Goal: Task Accomplishment & Management: Manage account settings

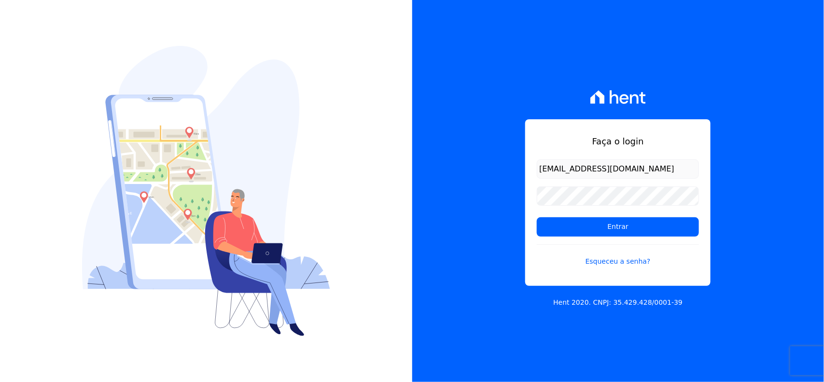
type input "[EMAIL_ADDRESS][DOMAIN_NAME]"
click at [537, 217] on input "Entrar" at bounding box center [618, 226] width 162 height 19
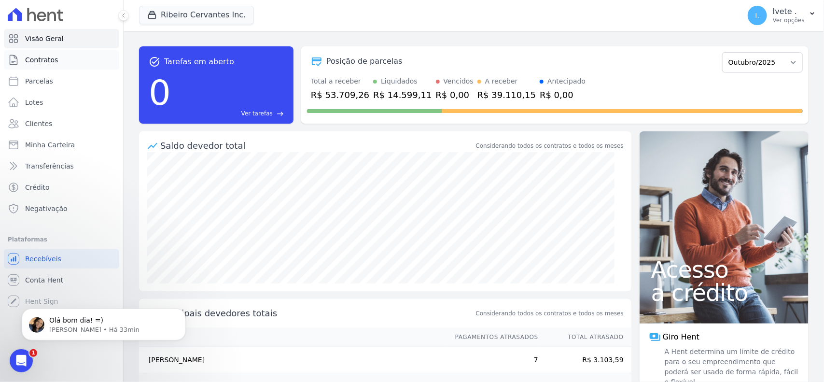
click at [64, 66] on link "Contratos" at bounding box center [61, 59] width 115 height 19
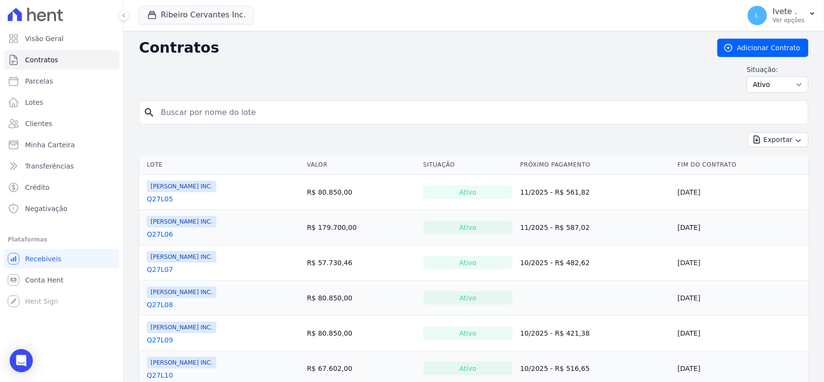
click at [239, 104] on input "search" at bounding box center [479, 112] width 649 height 19
type input "q61l17"
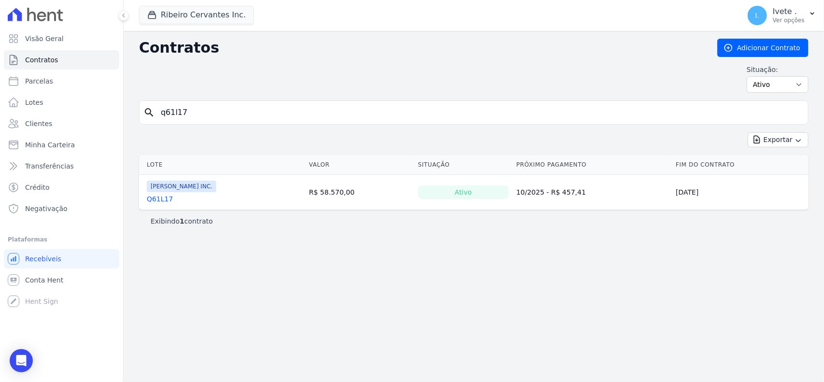
drag, startPoint x: 141, startPoint y: 197, endPoint x: 157, endPoint y: 206, distance: 17.7
click at [143, 198] on td "Ribeiro Cervantes INC. Q61L17" at bounding box center [222, 192] width 166 height 35
click at [157, 206] on td "Ribeiro Cervantes INC. Q61L17" at bounding box center [222, 192] width 166 height 35
click at [159, 199] on link "Q61L17" at bounding box center [160, 199] width 26 height 10
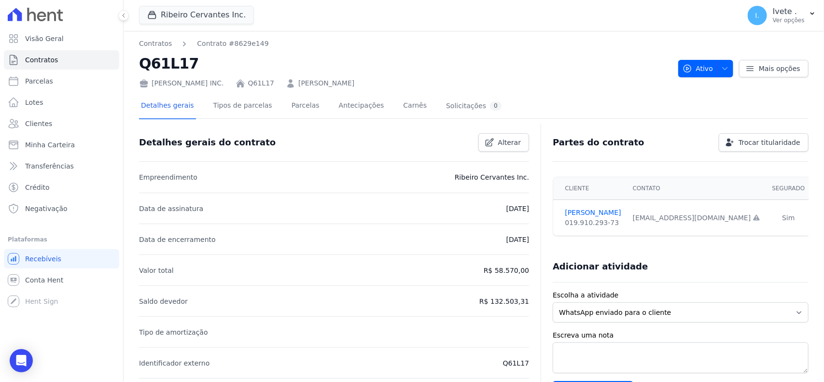
click at [270, 101] on div "Detalhes gerais Tipos de parcelas Parcelas Antecipações Carnês Solicitações 0" at bounding box center [321, 107] width 364 height 26
click at [290, 104] on link "Parcelas" at bounding box center [306, 107] width 32 height 26
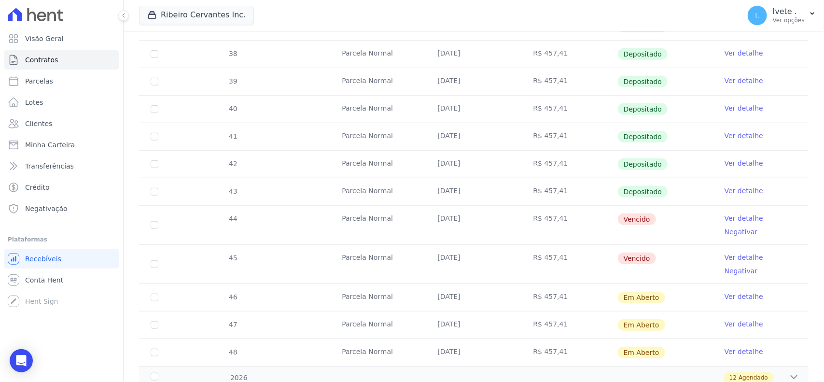
scroll to position [302, 0]
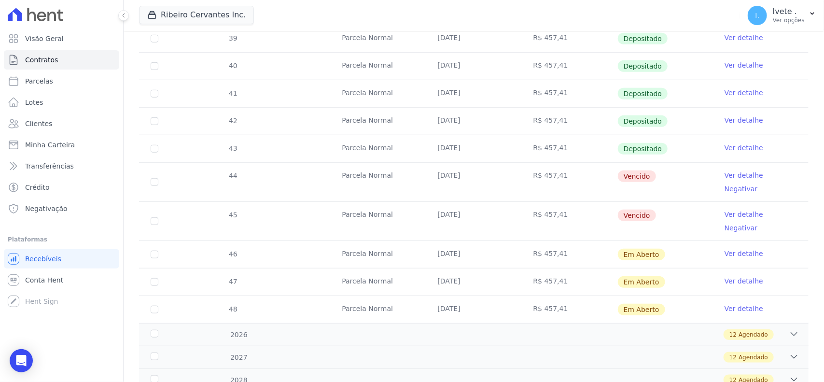
click at [727, 178] on link "Ver detalhe" at bounding box center [743, 175] width 39 height 10
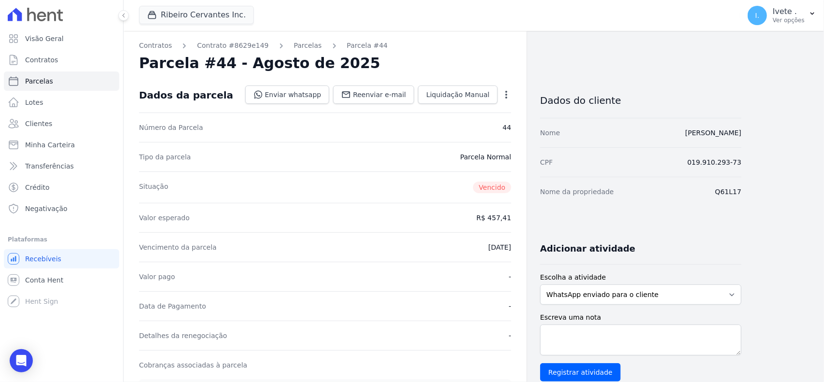
scroll to position [181, 0]
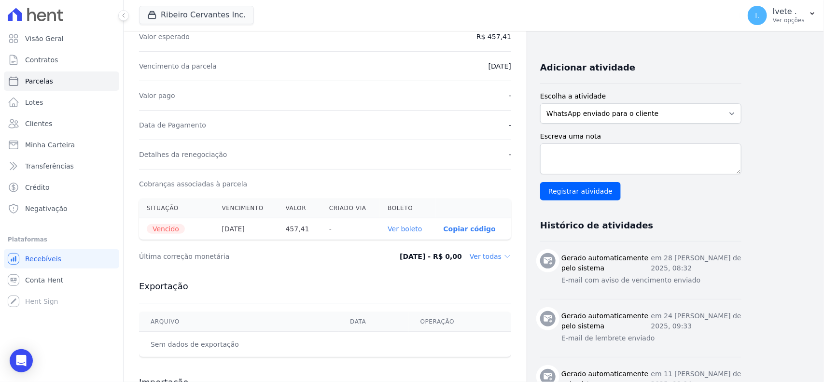
click at [409, 229] on link "Ver boleto" at bounding box center [404, 229] width 34 height 8
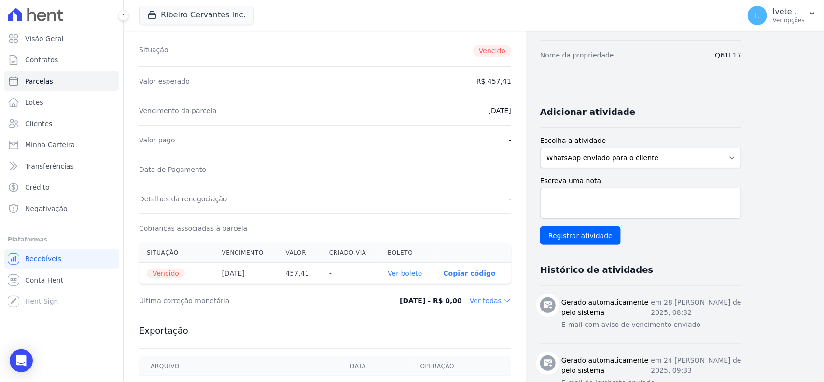
scroll to position [0, 0]
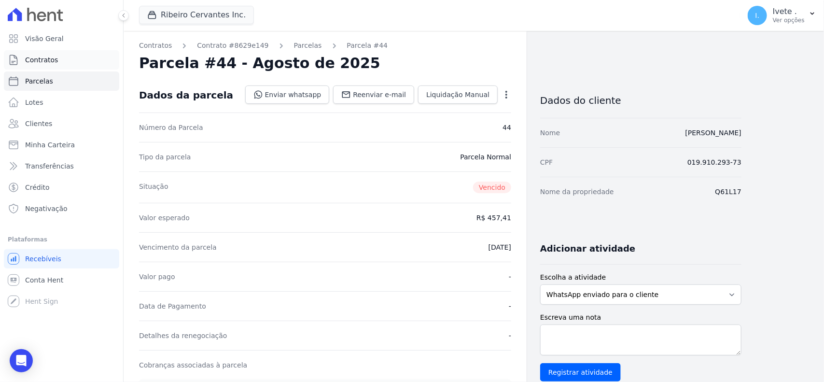
click at [62, 63] on link "Contratos" at bounding box center [61, 59] width 115 height 19
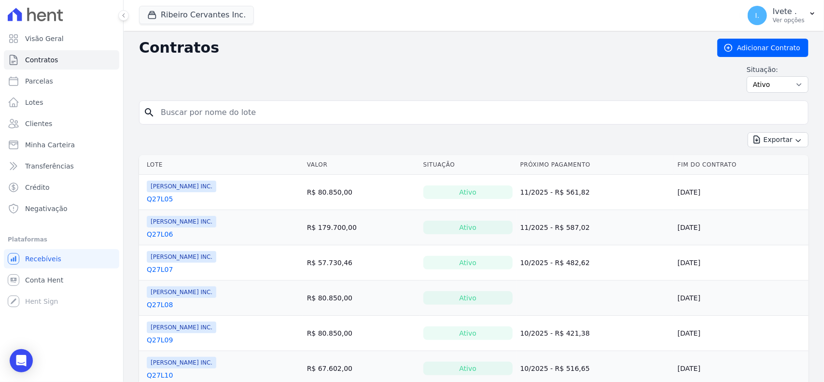
click at [228, 120] on input "search" at bounding box center [479, 112] width 649 height 19
type input "q61l16"
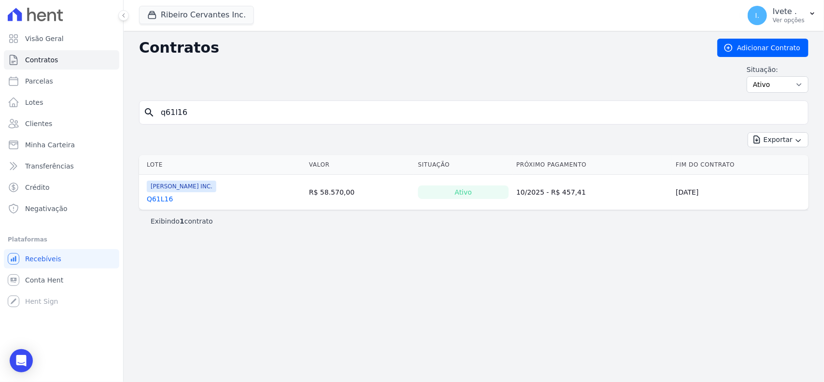
click at [150, 196] on link "Q61L16" at bounding box center [160, 199] width 26 height 10
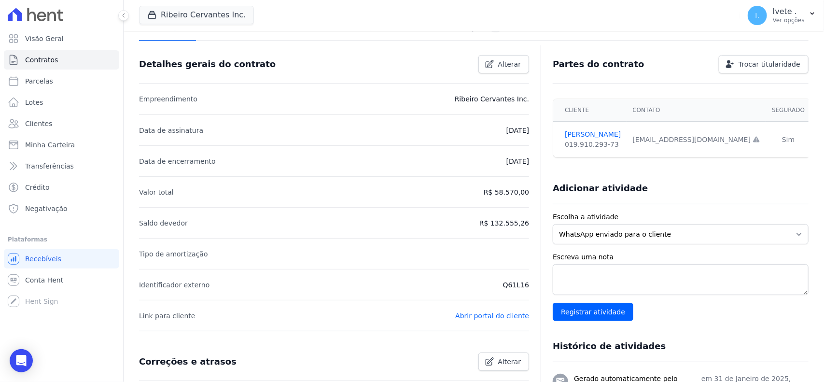
scroll to position [60, 0]
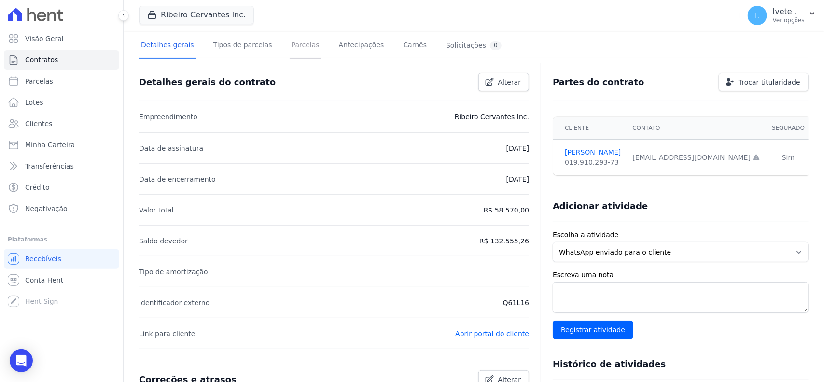
click at [303, 46] on link "Parcelas" at bounding box center [306, 46] width 32 height 26
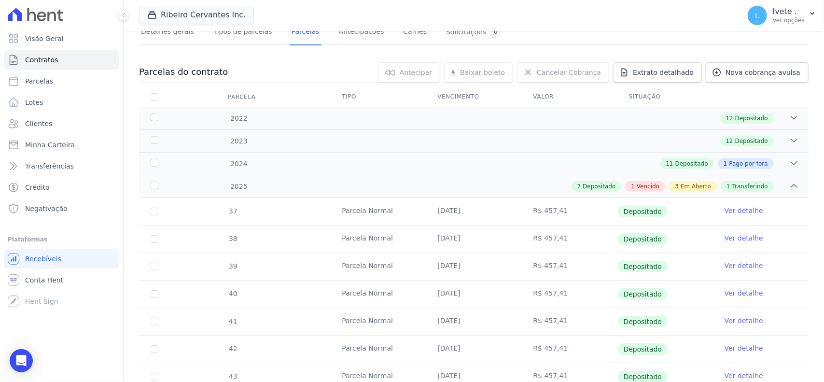
scroll to position [302, 0]
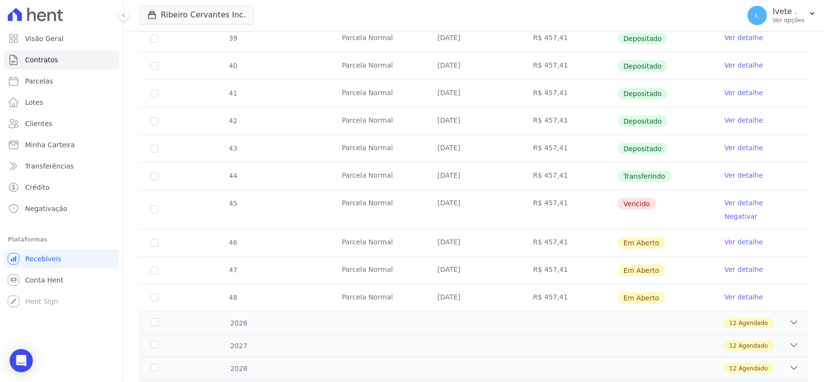
click at [726, 204] on link "Ver detalhe" at bounding box center [743, 203] width 39 height 10
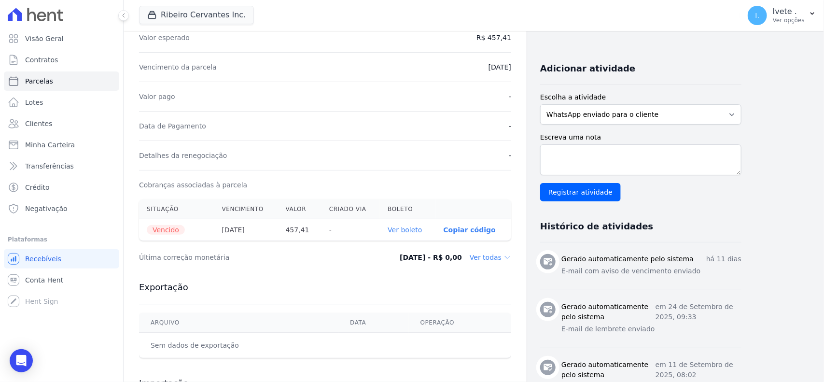
scroll to position [181, 0]
click at [413, 226] on link "Ver boleto" at bounding box center [404, 229] width 34 height 8
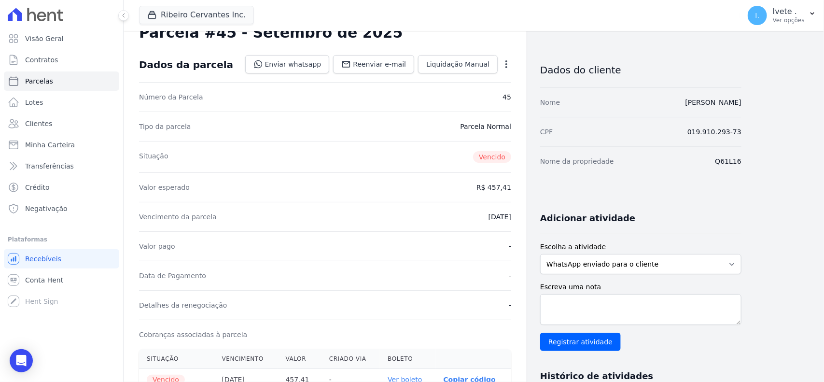
scroll to position [0, 0]
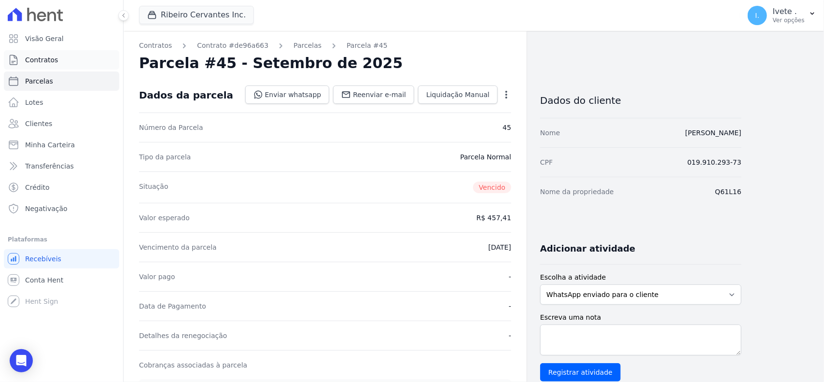
click at [52, 56] on span "Contratos" at bounding box center [41, 60] width 33 height 10
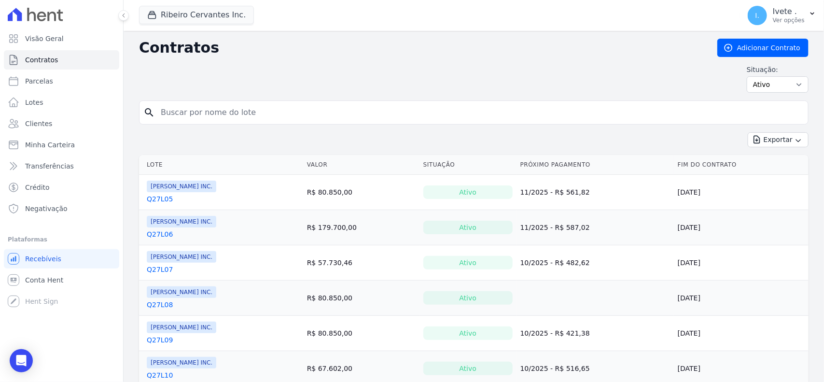
click at [264, 114] on input "search" at bounding box center [479, 112] width 649 height 19
type input "q61l17"
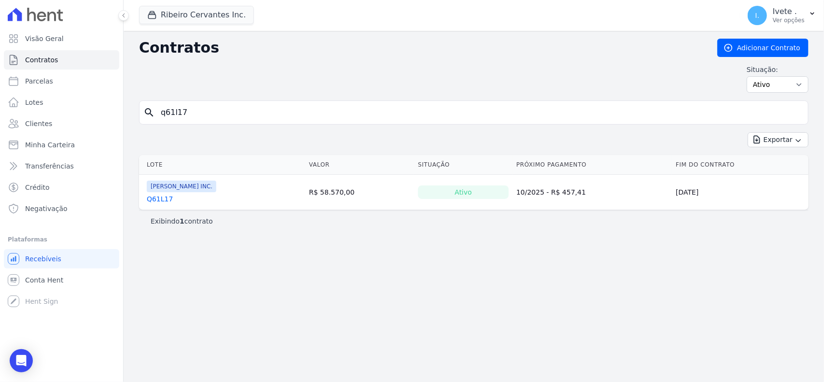
click at [156, 199] on link "Q61L17" at bounding box center [160, 199] width 26 height 10
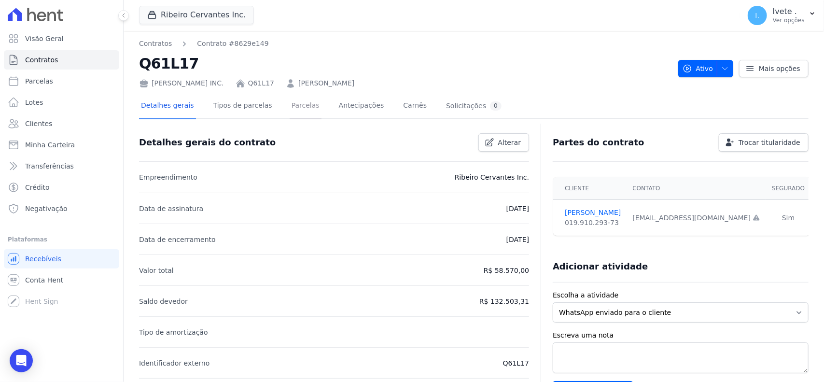
click at [297, 110] on link "Parcelas" at bounding box center [306, 107] width 32 height 26
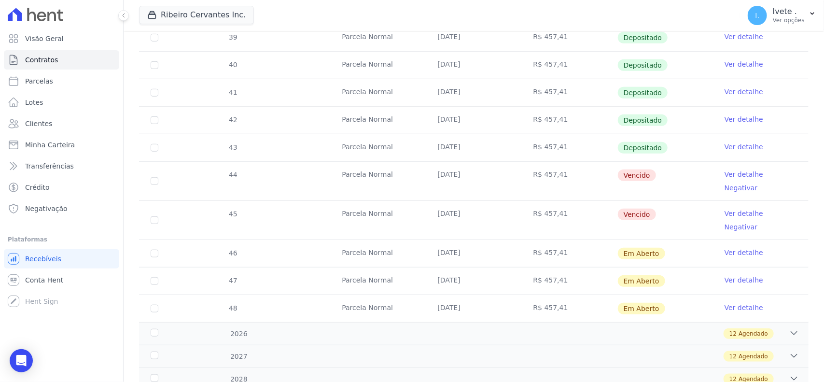
scroll to position [302, 0]
click at [729, 177] on link "Ver detalhe" at bounding box center [743, 175] width 39 height 10
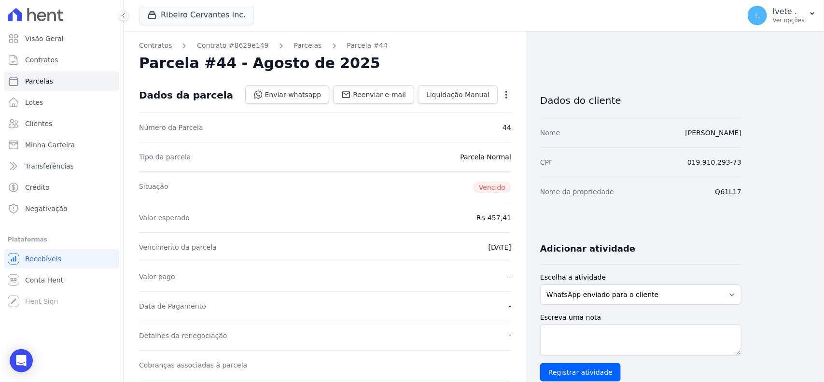
scroll to position [241, 0]
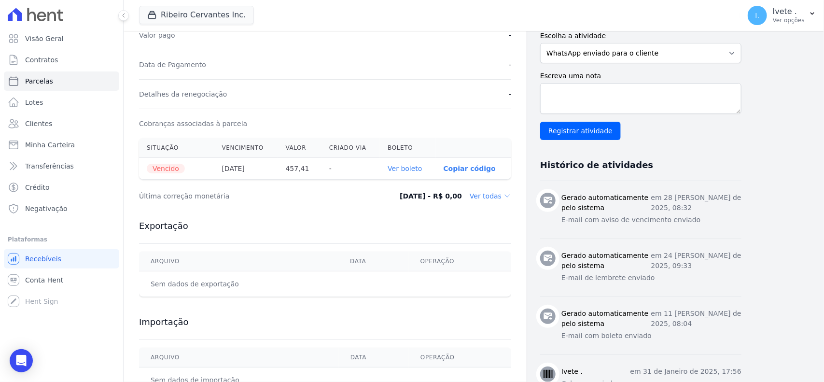
click at [399, 169] on link "Ver boleto" at bounding box center [404, 169] width 34 height 8
click at [55, 56] on span "Contratos" at bounding box center [41, 60] width 33 height 10
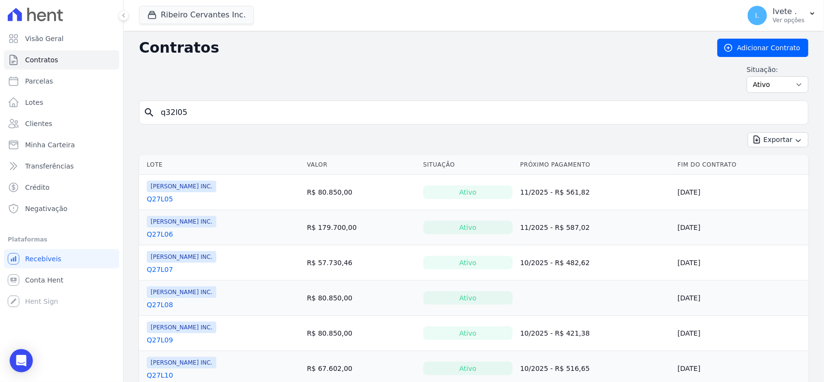
type input "q32l05"
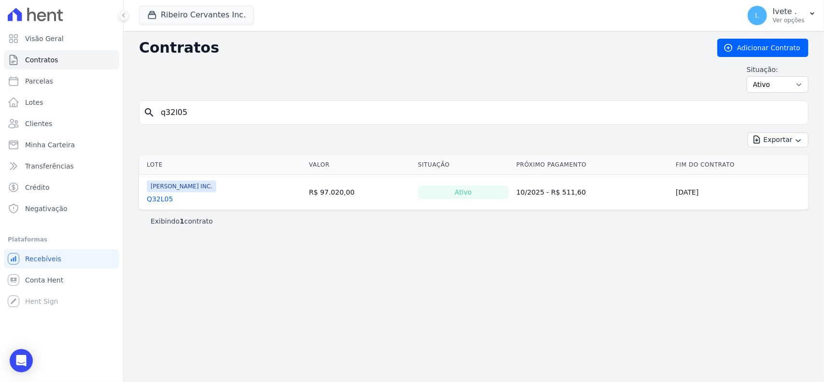
click at [149, 204] on link "Q32L05" at bounding box center [160, 199] width 26 height 10
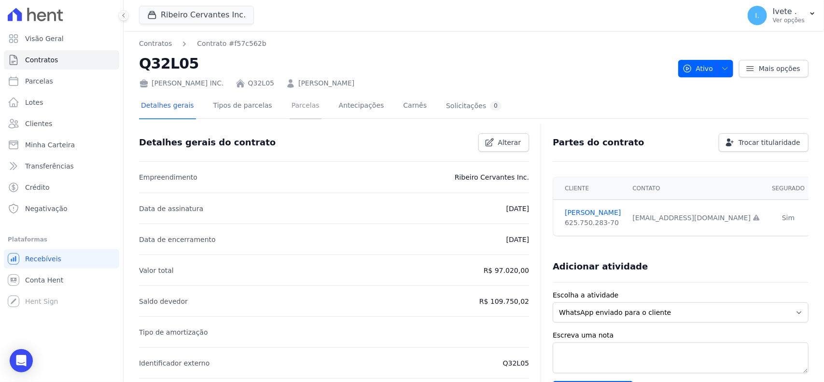
click at [297, 109] on link "Parcelas" at bounding box center [306, 107] width 32 height 26
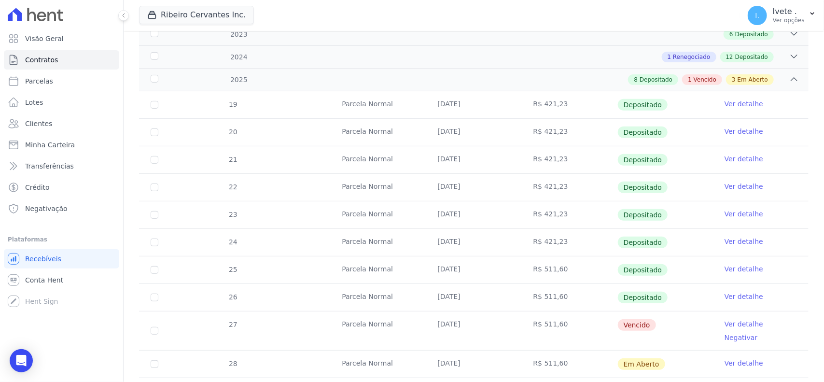
scroll to position [362, 0]
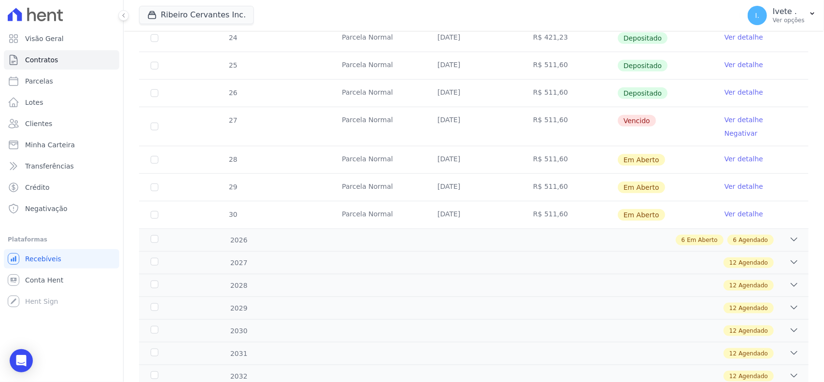
click at [725, 120] on link "Ver detalhe" at bounding box center [743, 120] width 39 height 10
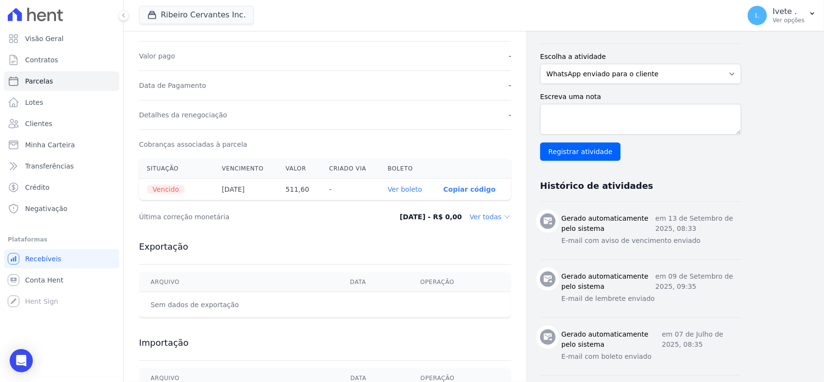
scroll to position [241, 0]
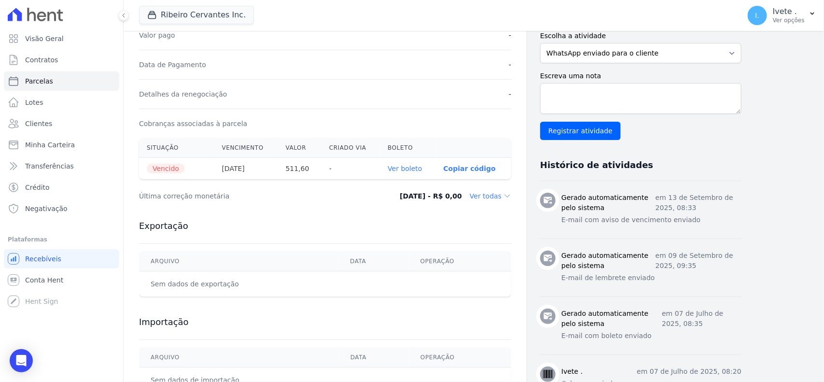
click at [411, 170] on link "Ver boleto" at bounding box center [404, 169] width 34 height 8
click at [77, 63] on link "Contratos" at bounding box center [61, 59] width 115 height 19
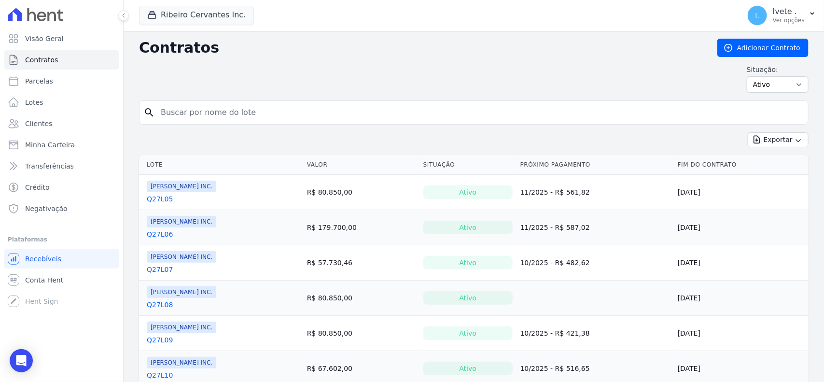
click at [208, 116] on input "search" at bounding box center [479, 112] width 649 height 19
type input "q33l29"
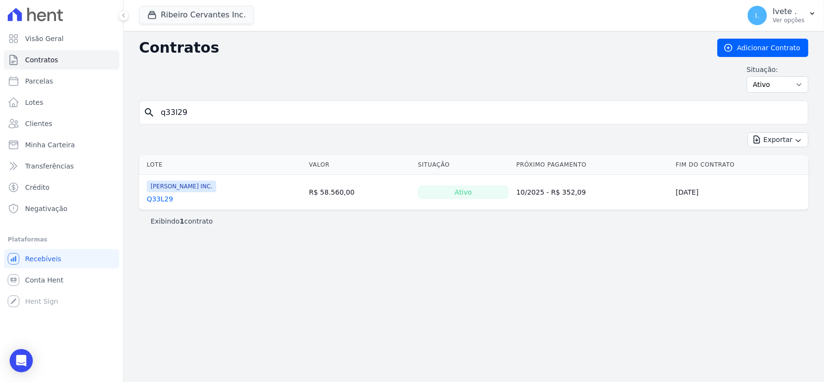
click at [153, 198] on link "Q33L29" at bounding box center [160, 199] width 26 height 10
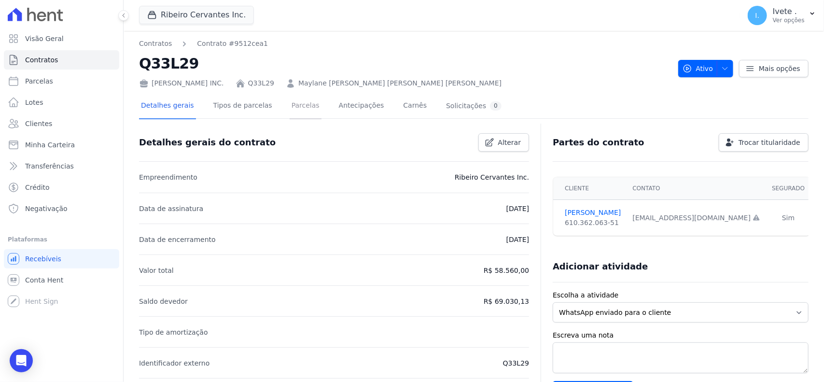
click at [291, 105] on link "Parcelas" at bounding box center [306, 107] width 32 height 26
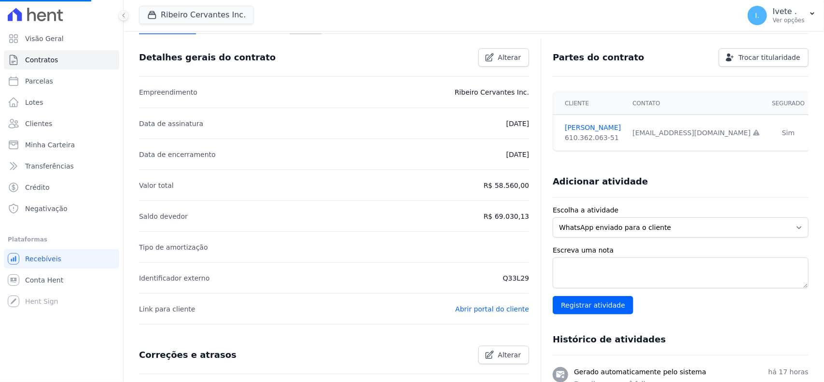
scroll to position [302, 0]
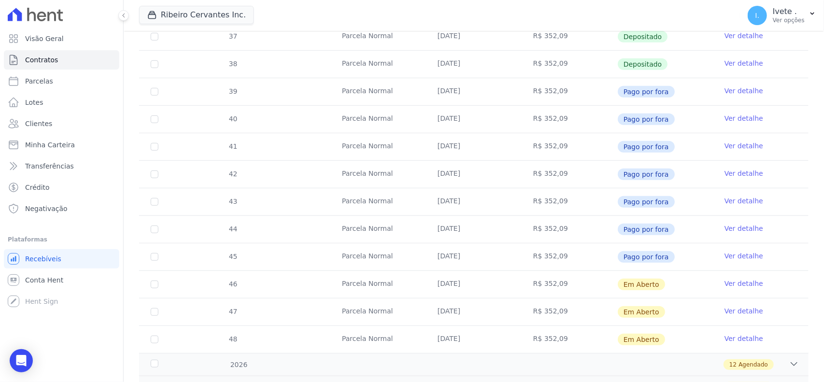
scroll to position [241, 0]
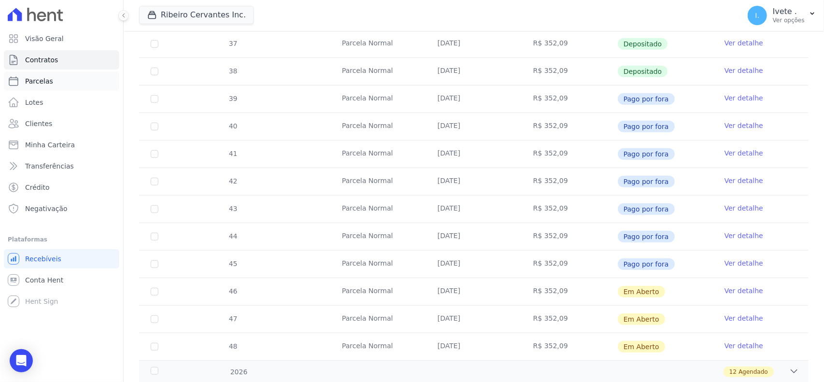
click at [45, 77] on span "Parcelas" at bounding box center [39, 81] width 28 height 10
select select
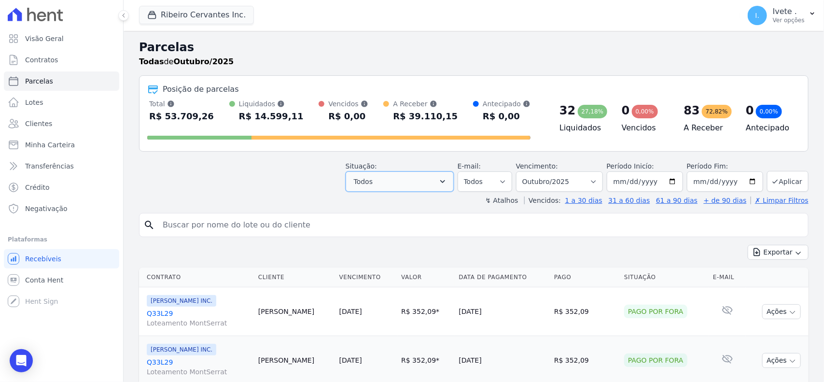
click at [447, 179] on icon "button" at bounding box center [443, 182] width 10 height 10
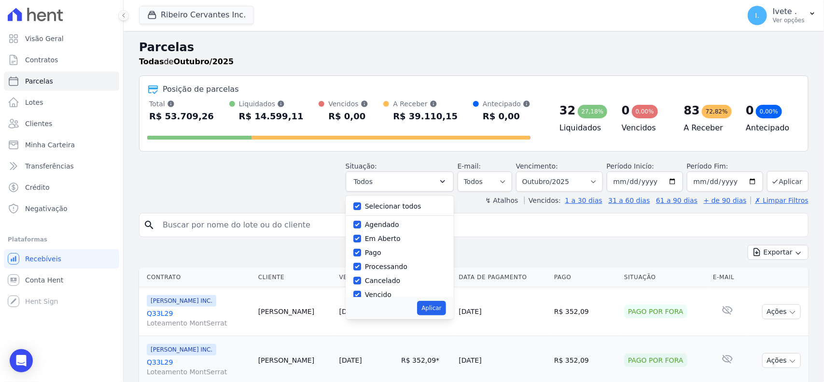
click at [367, 201] on div "Selecionar todos" at bounding box center [399, 206] width 93 height 14
click at [361, 207] on input "Selecionar todos" at bounding box center [357, 206] width 8 height 8
checkbox input "false"
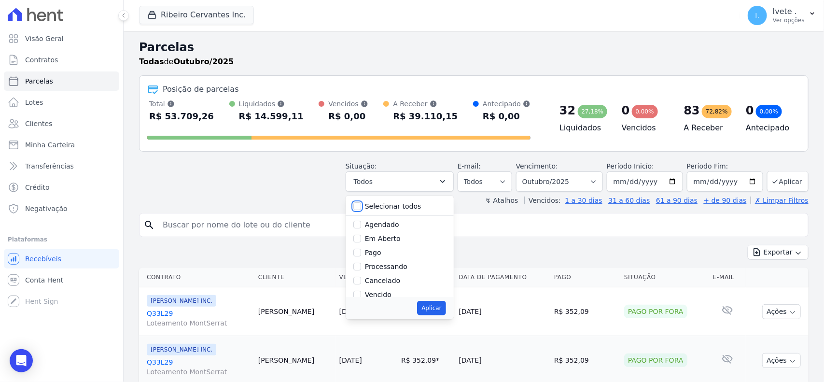
checkbox input "false"
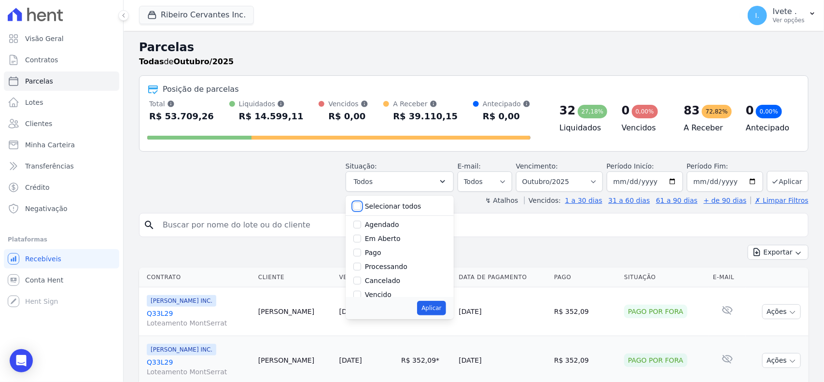
checkbox input "false"
click at [361, 235] on input "Vencido" at bounding box center [357, 234] width 8 height 8
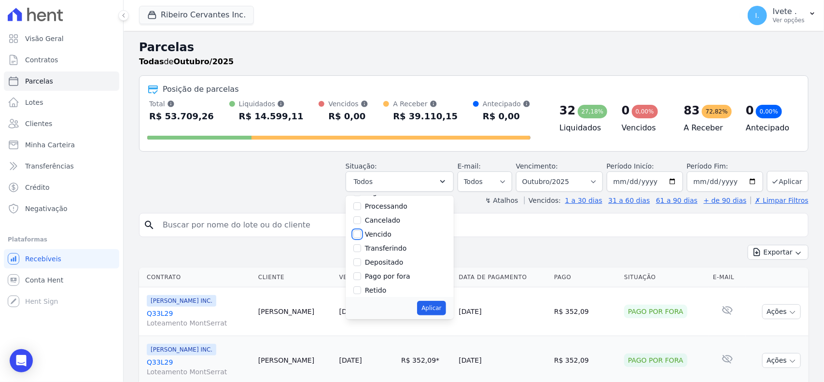
checkbox input "true"
click at [441, 307] on button "Aplicar" at bounding box center [431, 308] width 28 height 14
select select "overdue"
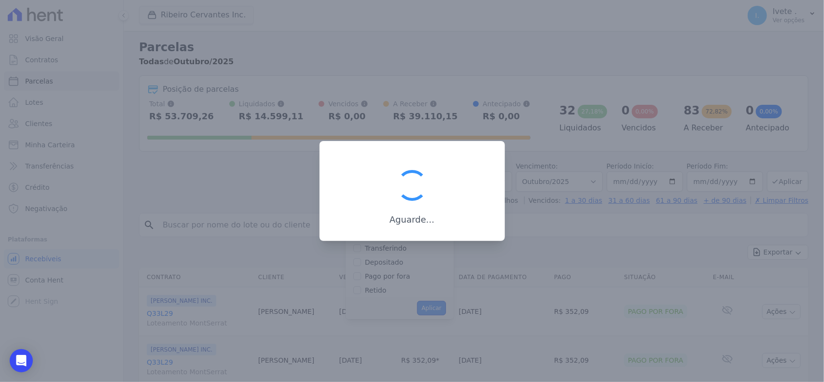
scroll to position [17, 0]
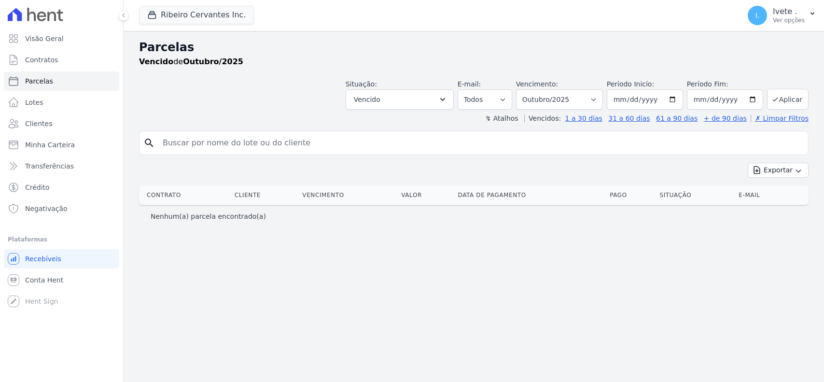
select select
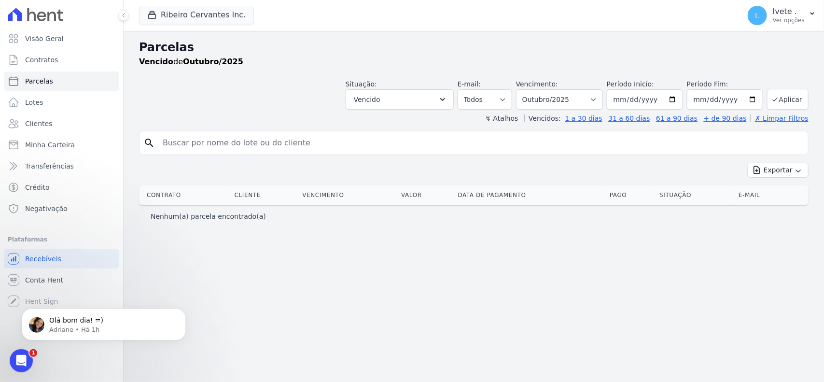
click at [9, 363] on div "Visão Geral Contratos Parcelas Lotes Clientes Minha Carteira Transferências Cré…" at bounding box center [61, 191] width 123 height 382
click at [13, 361] on icon "Abertura do Messenger da Intercom" at bounding box center [20, 359] width 16 height 16
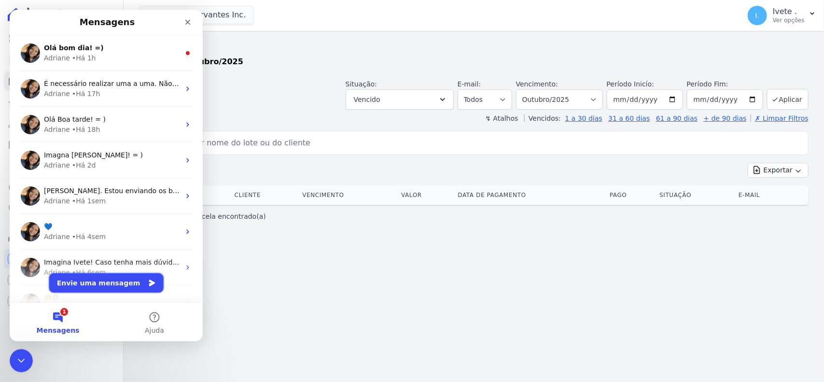
click at [84, 286] on button "Envie uma mensagem" at bounding box center [106, 282] width 114 height 19
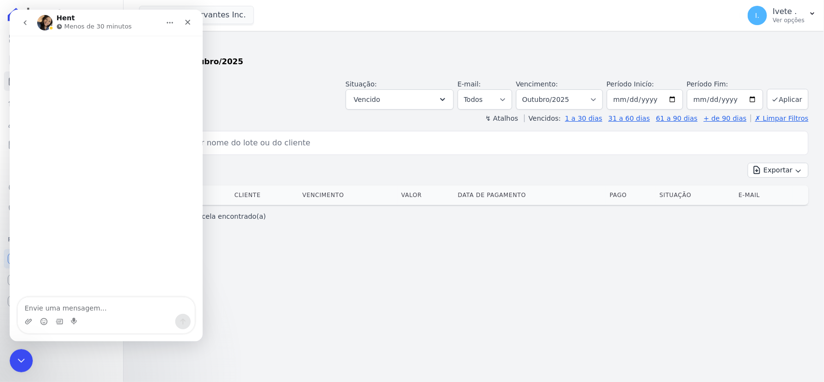
click at [27, 26] on icon "go back" at bounding box center [25, 23] width 8 height 8
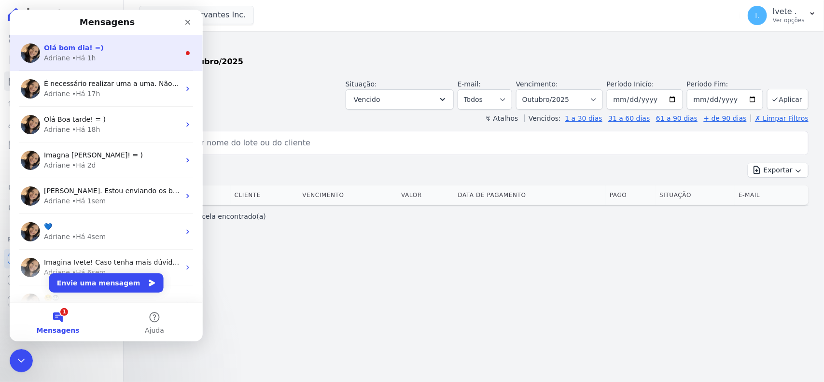
click at [72, 56] on div "• Há 1h" at bounding box center [84, 58] width 24 height 10
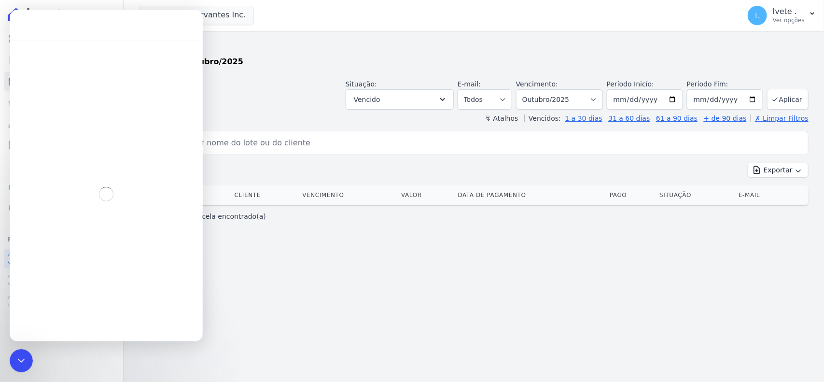
scroll to position [1, 0]
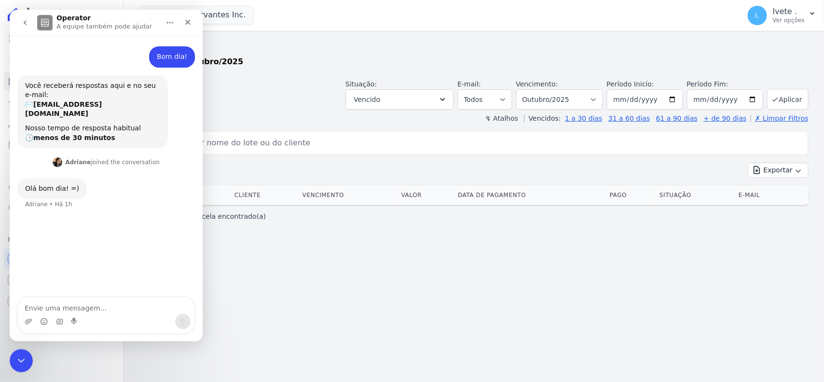
click at [101, 312] on textarea "Envie uma mensagem..." at bounding box center [106, 305] width 177 height 16
click at [191, 17] on div "Fechar" at bounding box center [187, 22] width 17 height 17
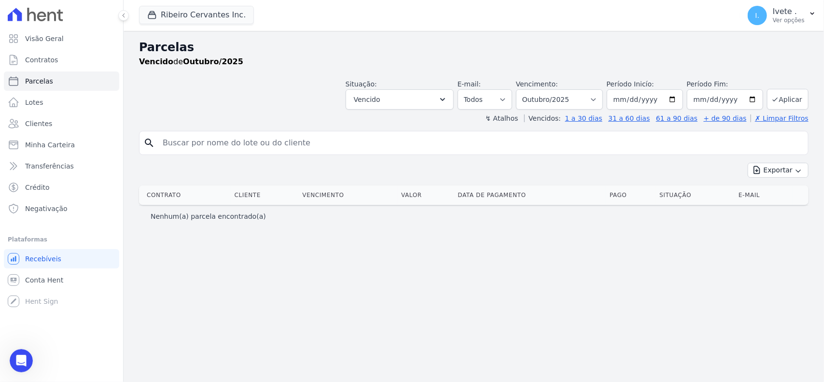
scroll to position [0, 0]
click at [19, 360] on icon "Abertura do Messenger da Intercom" at bounding box center [20, 359] width 16 height 16
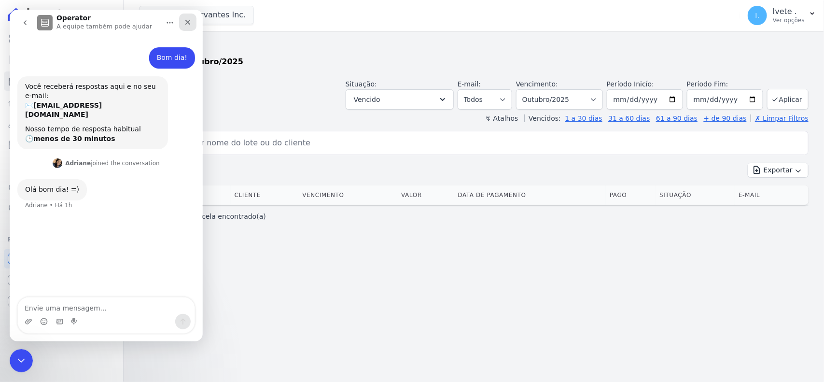
click at [190, 26] on div "Fechar" at bounding box center [187, 22] width 17 height 17
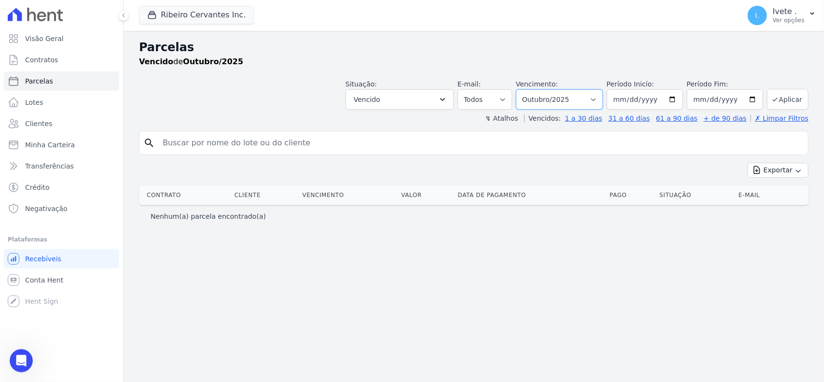
click at [603, 97] on select "Filtrar por período ──────── Todos os meses Maio/2021 Junho/2021 Julho/2021 Ago…" at bounding box center [559, 99] width 87 height 20
select select "09/2025"
click at [528, 89] on select "Filtrar por período ──────── Todos os meses Maio/2021 Junho/2021 Julho/2021 Ago…" at bounding box center [559, 99] width 87 height 20
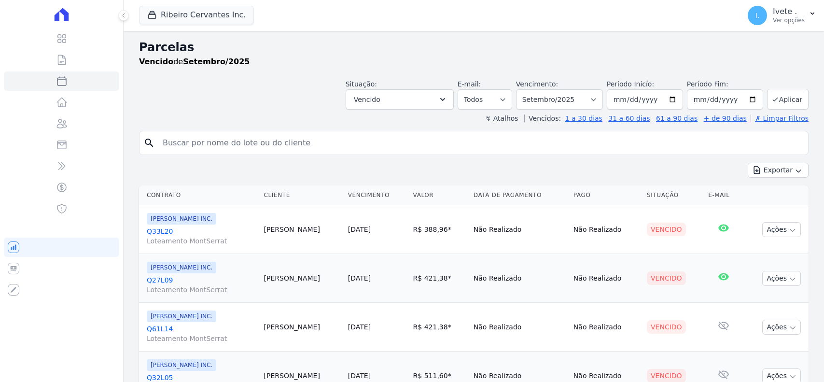
select select
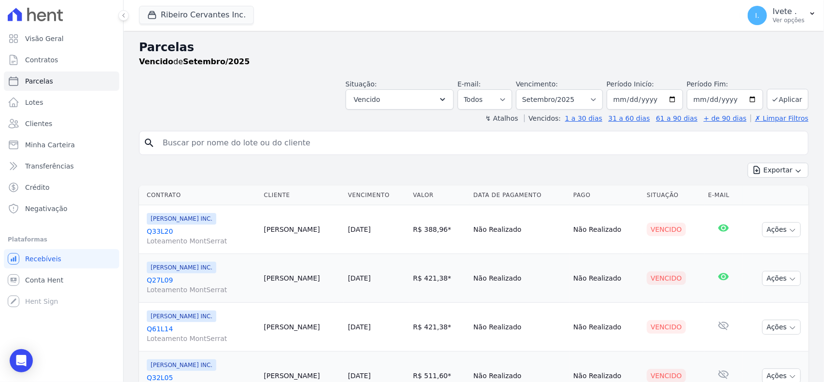
drag, startPoint x: 146, startPoint y: 228, endPoint x: 180, endPoint y: 229, distance: 33.8
click at [180, 229] on td "Ribeiro Cervantes INC. Q33L20 Loteamento MontSerrat" at bounding box center [199, 229] width 121 height 49
drag, startPoint x: 159, startPoint y: 232, endPoint x: 141, endPoint y: 83, distance: 150.7
click at [141, 83] on div "Situação: Agendado Em Aberto Pago Processando Cancelado Vencido Transferindo De…" at bounding box center [473, 92] width 669 height 34
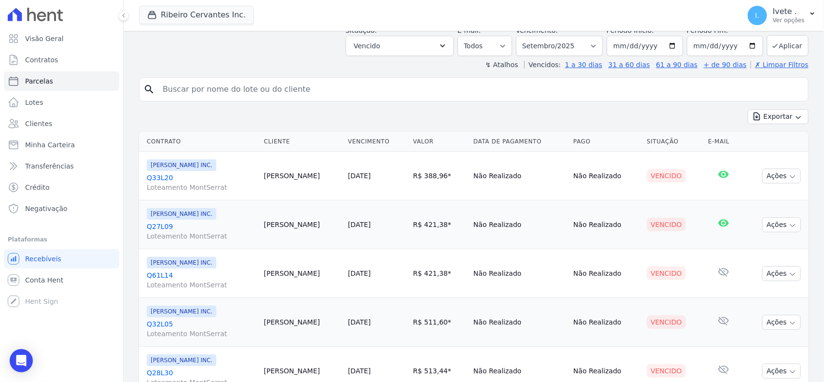
scroll to position [23, 0]
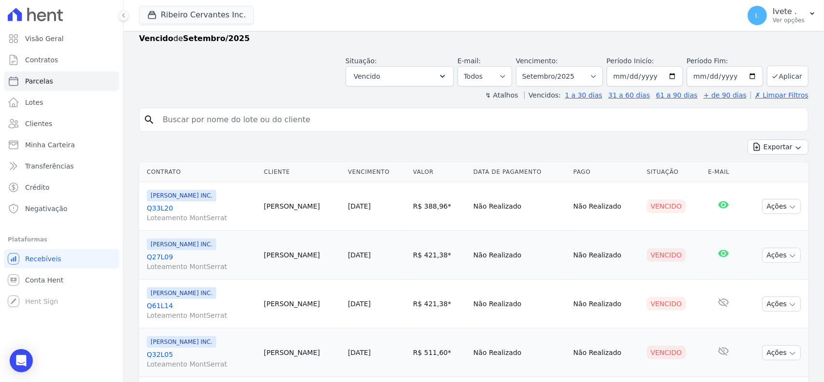
drag, startPoint x: 145, startPoint y: 204, endPoint x: 201, endPoint y: 192, distance: 57.3
click at [201, 192] on td "Ribeiro Cervantes INC. Q33L20 Loteamento MontSerrat" at bounding box center [199, 206] width 121 height 49
click at [193, 202] on div "Ribeiro Cervantes INC. Q33L20 Loteamento MontSerrat" at bounding box center [202, 206] width 110 height 33
drag, startPoint x: 165, startPoint y: 201, endPoint x: 180, endPoint y: 204, distance: 14.7
click at [186, 203] on td "Ribeiro Cervantes INC. Q33L20 Loteamento MontSerrat" at bounding box center [199, 206] width 121 height 49
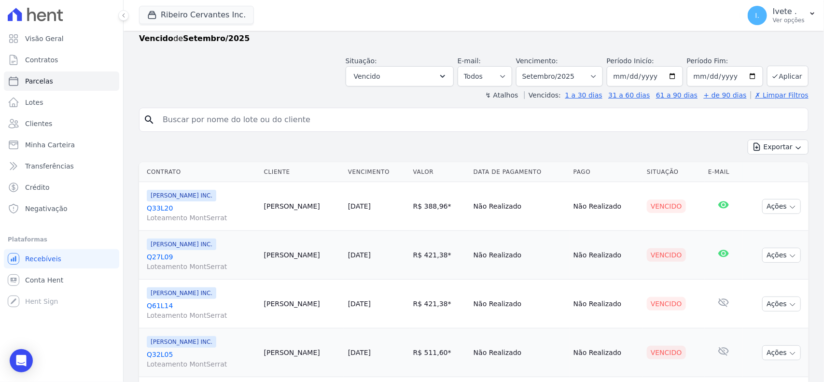
drag, startPoint x: 143, startPoint y: 210, endPoint x: 157, endPoint y: 125, distance: 86.2
click at [157, 126] on input "search" at bounding box center [480, 119] width 647 height 19
click at [166, 59] on div "Situação: Agendado Em Aberto Pago Processando Cancelado Vencido Transferindo De…" at bounding box center [473, 69] width 669 height 34
drag, startPoint x: 145, startPoint y: 201, endPoint x: 201, endPoint y: 211, distance: 56.9
click at [201, 211] on td "Ribeiro Cervantes INC. Q33L20 Loteamento MontSerrat" at bounding box center [199, 206] width 121 height 49
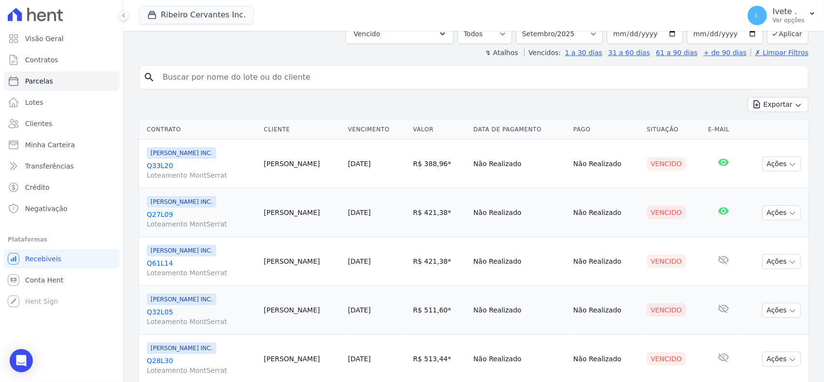
scroll to position [83, 0]
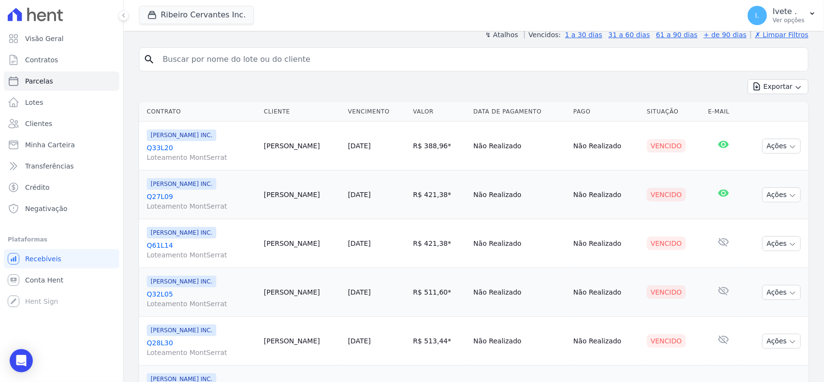
drag, startPoint x: 146, startPoint y: 189, endPoint x: 181, endPoint y: 199, distance: 36.7
click at [181, 199] on div "Ribeiro Cervantes INC. Q27L09 Loteamento MontSerrat" at bounding box center [202, 194] width 110 height 33
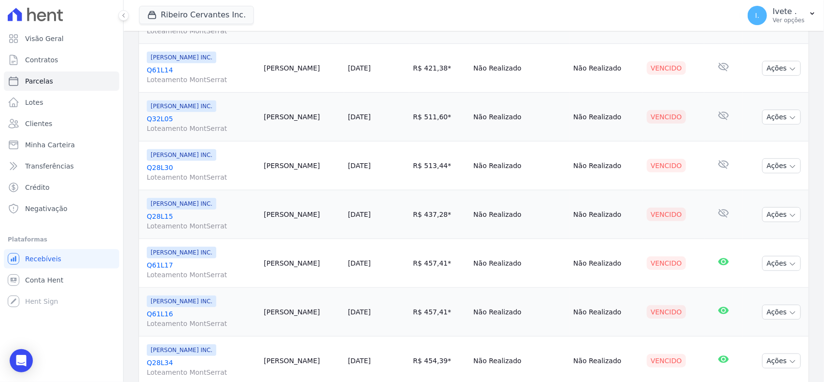
scroll to position [264, 0]
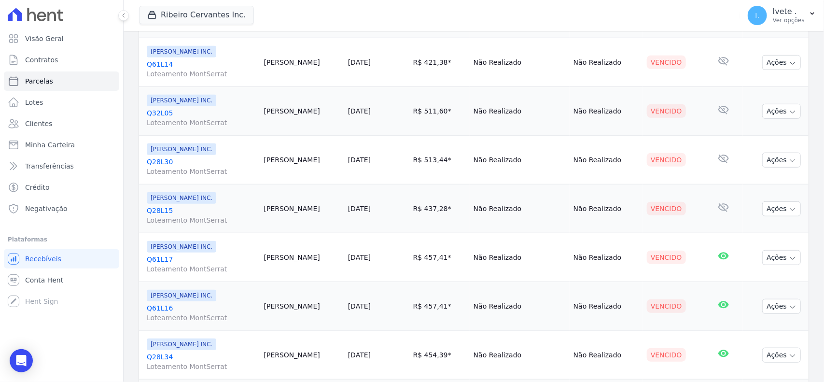
drag, startPoint x: 146, startPoint y: 106, endPoint x: 176, endPoint y: 117, distance: 31.7
click at [176, 117] on div "Ribeiro Cervantes INC. Q32L05 Loteamento MontSerrat" at bounding box center [202, 111] width 110 height 33
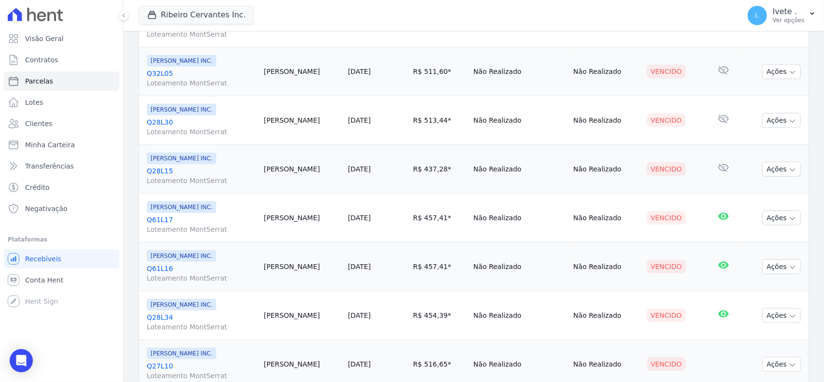
scroll to position [325, 0]
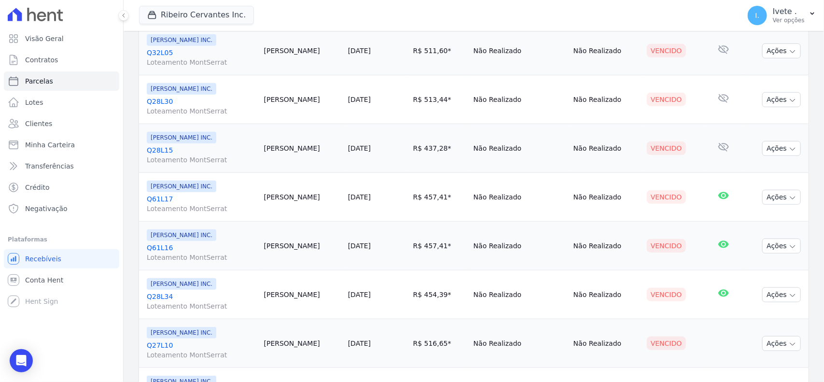
drag, startPoint x: 146, startPoint y: 95, endPoint x: 177, endPoint y: 102, distance: 31.7
click at [177, 102] on div "Ribeiro Cervantes INC. Q28L30 Loteamento MontSerrat" at bounding box center [202, 99] width 110 height 33
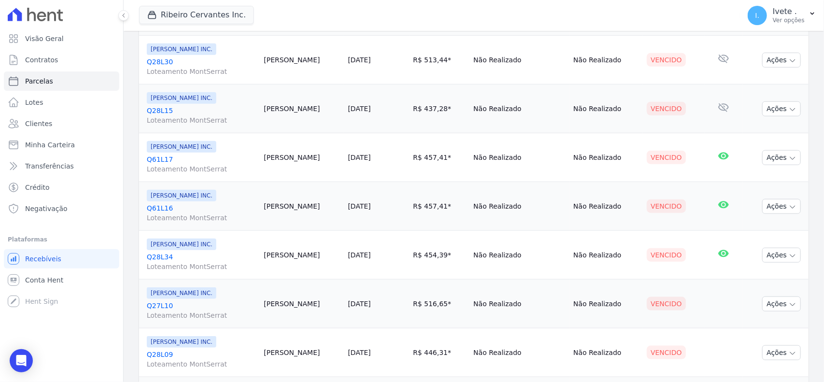
scroll to position [385, 0]
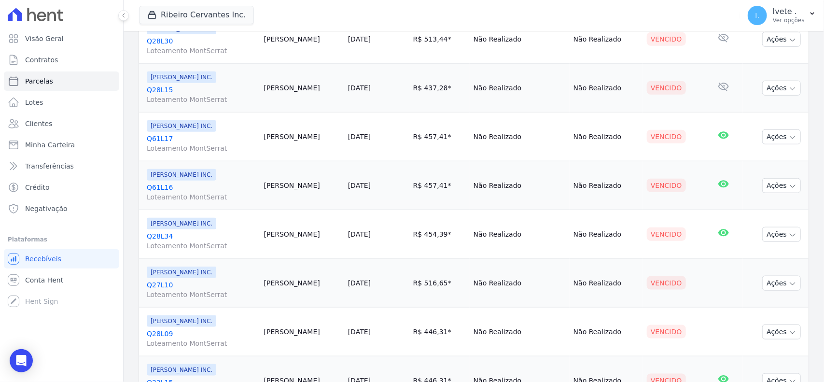
drag, startPoint x: 145, startPoint y: 85, endPoint x: 191, endPoint y: 97, distance: 47.4
click at [191, 97] on td "Ribeiro Cervantes INC. Q28L15 Loteamento MontSerrat" at bounding box center [199, 88] width 121 height 49
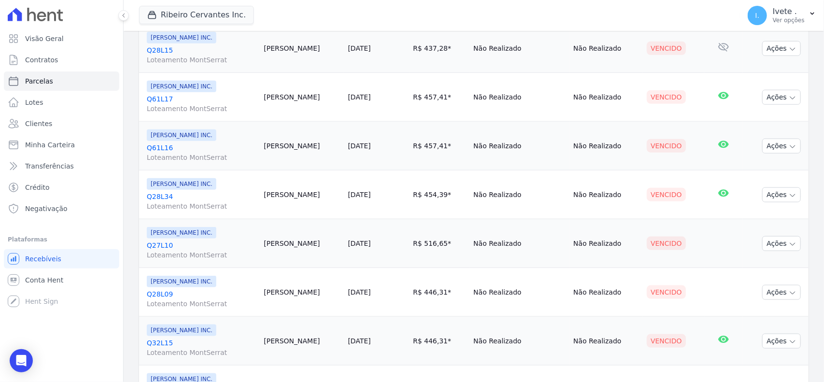
scroll to position [445, 0]
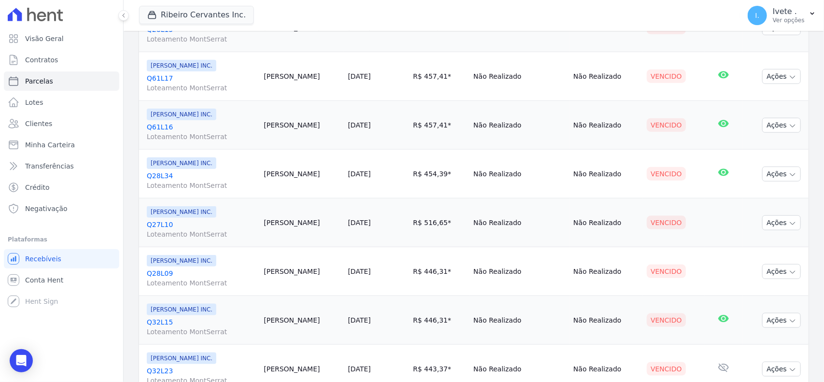
drag, startPoint x: 145, startPoint y: 72, endPoint x: 186, endPoint y: 90, distance: 44.3
click at [186, 90] on td "Ribeiro Cervantes INC. Q61L17 Loteamento MontSerrat" at bounding box center [199, 76] width 121 height 49
drag, startPoint x: 166, startPoint y: 129, endPoint x: 191, endPoint y: 132, distance: 25.3
click at [191, 132] on td "Ribeiro Cervantes INC. Q61L16 Loteamento MontSerrat" at bounding box center [199, 125] width 121 height 49
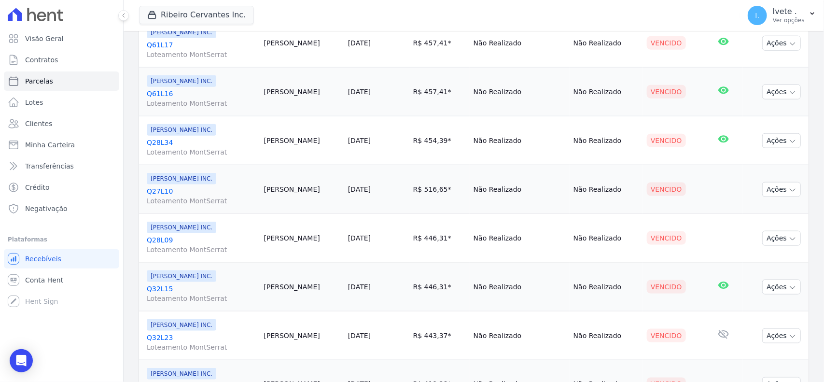
scroll to position [506, 0]
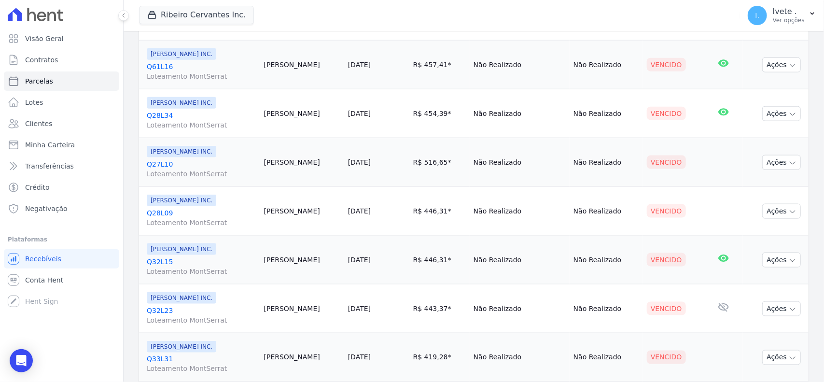
drag, startPoint x: 146, startPoint y: 112, endPoint x: 193, endPoint y: 119, distance: 47.8
click at [193, 119] on td "Ribeiro Cervantes INC. Q28L34 Loteamento MontSerrat" at bounding box center [199, 113] width 121 height 49
drag, startPoint x: 150, startPoint y: 157, endPoint x: 169, endPoint y: 160, distance: 19.5
click at [169, 160] on div "Ribeiro Cervantes INC. Q27L10 Loteamento MontSerrat" at bounding box center [202, 162] width 110 height 33
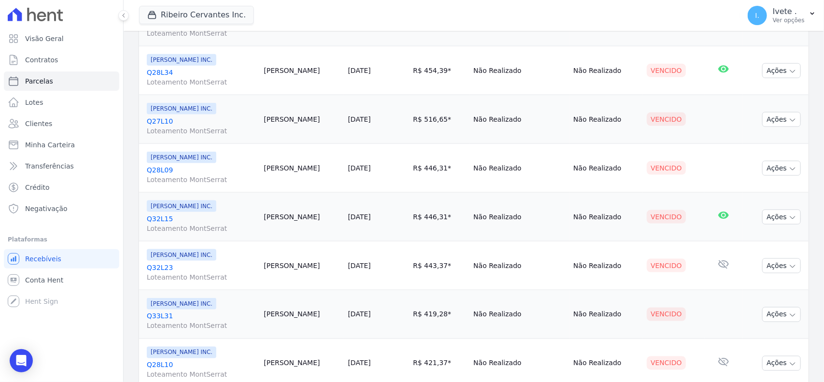
scroll to position [626, 0]
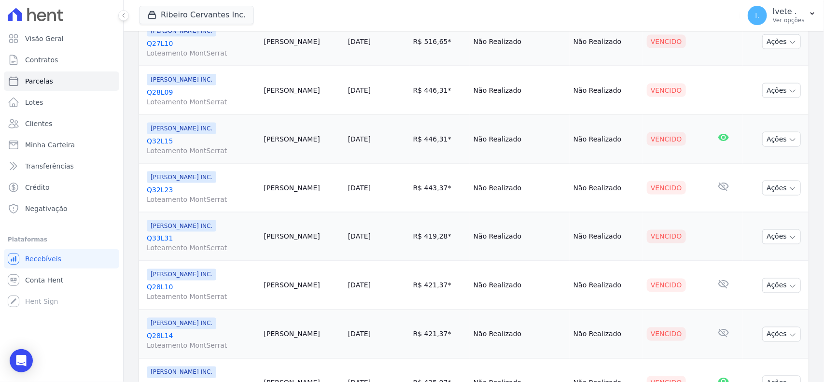
drag, startPoint x: 145, startPoint y: 90, endPoint x: 190, endPoint y: 93, distance: 44.9
click at [190, 93] on td "Ribeiro Cervantes INC. Q28L09 Loteamento MontSerrat" at bounding box center [199, 90] width 121 height 49
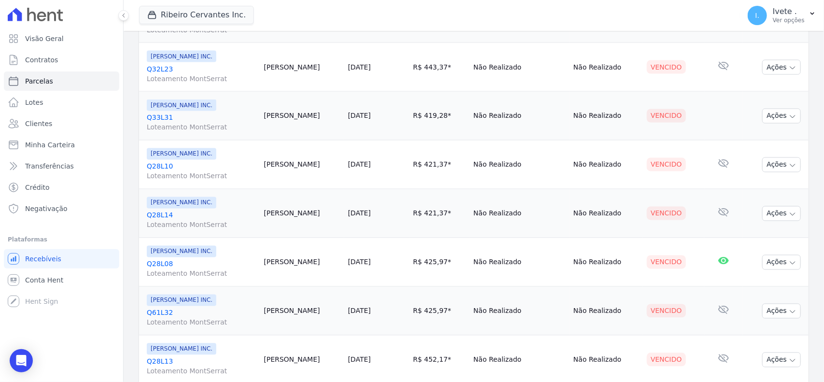
drag, startPoint x: 141, startPoint y: 64, endPoint x: 186, endPoint y: 74, distance: 45.4
click at [186, 74] on td "Ribeiro Cervantes INC. Q32L23 Loteamento MontSerrat" at bounding box center [199, 67] width 121 height 49
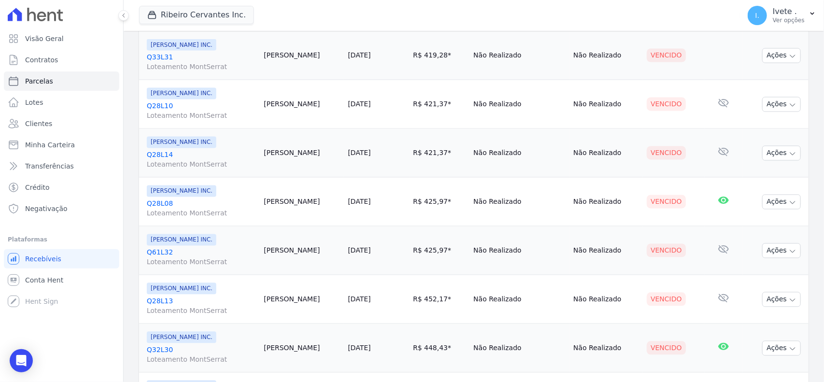
drag, startPoint x: 145, startPoint y: 53, endPoint x: 175, endPoint y: 59, distance: 30.1
click at [175, 59] on td "Ribeiro Cervantes INC. Q33L31 Loteamento MontSerrat" at bounding box center [199, 55] width 121 height 49
drag, startPoint x: 145, startPoint y: 100, endPoint x: 181, endPoint y: 108, distance: 36.5
click at [181, 108] on td "Ribeiro Cervantes INC. Q28L10 Loteamento MontSerrat" at bounding box center [199, 104] width 121 height 49
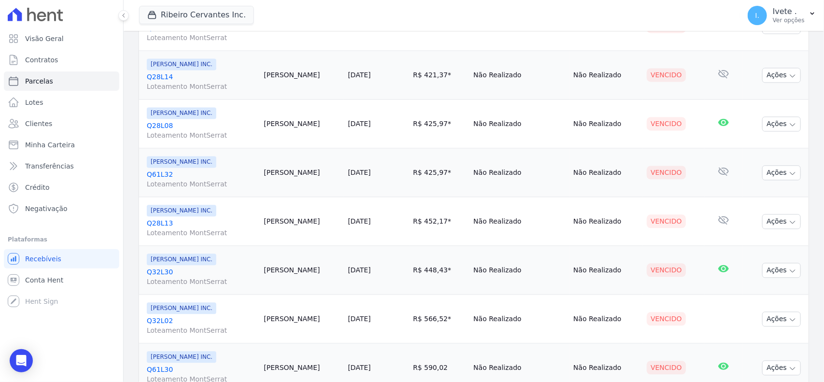
scroll to position [867, 0]
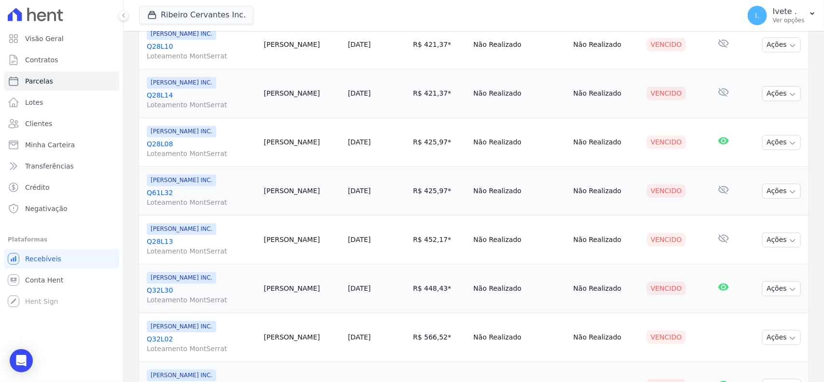
drag, startPoint x: 147, startPoint y: 91, endPoint x: 186, endPoint y: 95, distance: 38.8
click at [186, 95] on div "Ribeiro Cervantes INC. Q28L14 Loteamento MontSerrat" at bounding box center [202, 93] width 110 height 33
drag, startPoint x: 146, startPoint y: 141, endPoint x: 194, endPoint y: 143, distance: 48.3
click at [194, 143] on td "Ribeiro Cervantes INC. Q28L08 Loteamento MontSerrat" at bounding box center [199, 142] width 121 height 49
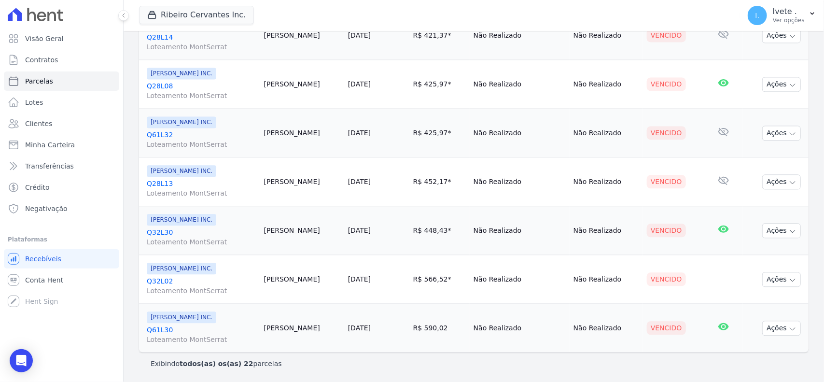
drag, startPoint x: 146, startPoint y: 131, endPoint x: 165, endPoint y: 139, distance: 21.0
click at [180, 139] on td "Ribeiro Cervantes INC. Q61L32 Loteamento MontSerrat" at bounding box center [199, 133] width 121 height 49
drag, startPoint x: 148, startPoint y: 177, endPoint x: 187, endPoint y: 179, distance: 38.7
click at [187, 179] on div "Ribeiro Cervantes INC. Q28L13 Loteamento MontSerrat" at bounding box center [202, 181] width 110 height 33
drag, startPoint x: 143, startPoint y: 227, endPoint x: 180, endPoint y: 231, distance: 36.8
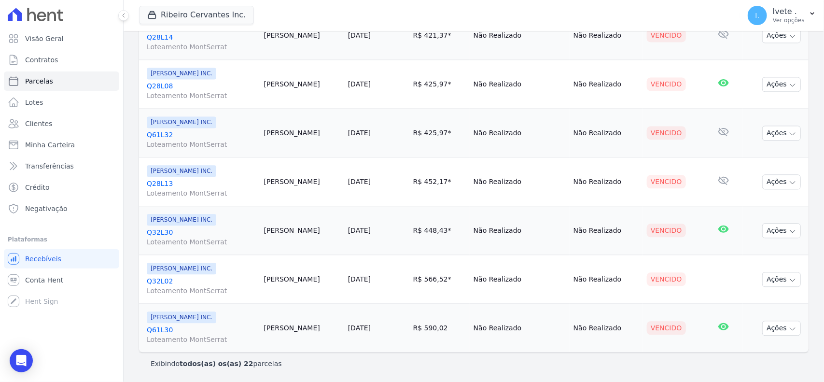
click at [190, 227] on td "Ribeiro Cervantes INC. Q32L30 Loteamento MontSerrat" at bounding box center [199, 230] width 121 height 49
drag, startPoint x: 143, startPoint y: 277, endPoint x: 172, endPoint y: 280, distance: 29.2
click at [172, 280] on td "Ribeiro Cervantes INC. Q32L02 Loteamento MontSerrat" at bounding box center [199, 279] width 121 height 49
drag, startPoint x: 144, startPoint y: 329, endPoint x: 199, endPoint y: 334, distance: 55.7
click at [201, 336] on td "Ribeiro Cervantes INC. Q61L30 Loteamento MontSerrat" at bounding box center [199, 328] width 121 height 49
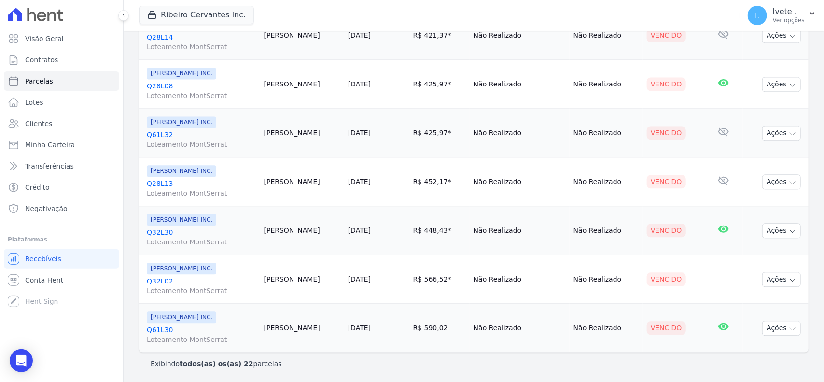
click at [166, 339] on span "Loteamento MontSerrat" at bounding box center [202, 339] width 110 height 10
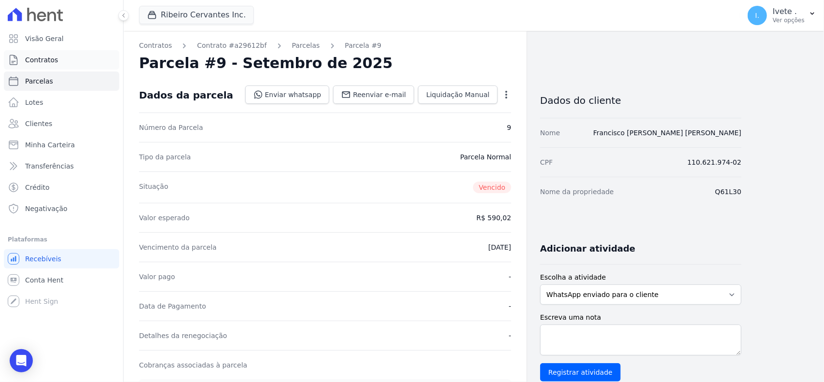
click at [36, 55] on span "Contratos" at bounding box center [41, 60] width 33 height 10
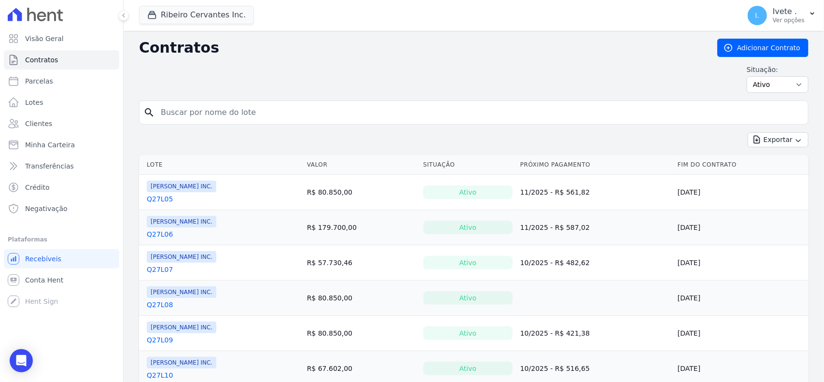
click at [210, 116] on input "search" at bounding box center [479, 112] width 649 height 19
type input "q27l24"
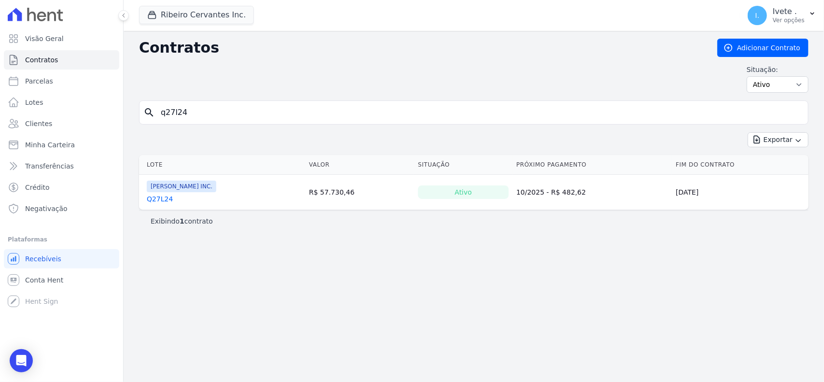
click at [148, 197] on link "Q27L24" at bounding box center [160, 199] width 26 height 10
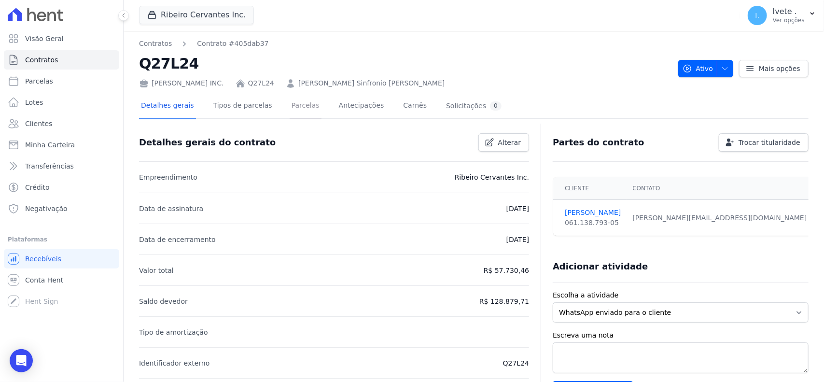
click at [300, 107] on link "Parcelas" at bounding box center [306, 107] width 32 height 26
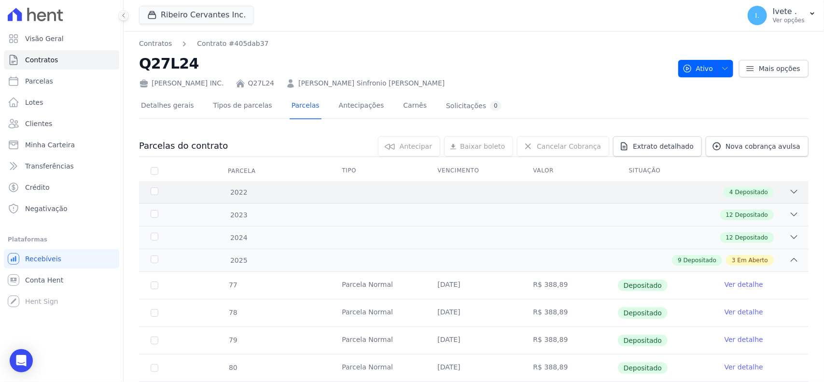
click at [148, 186] on div "2022 4 Depositado" at bounding box center [473, 192] width 669 height 22
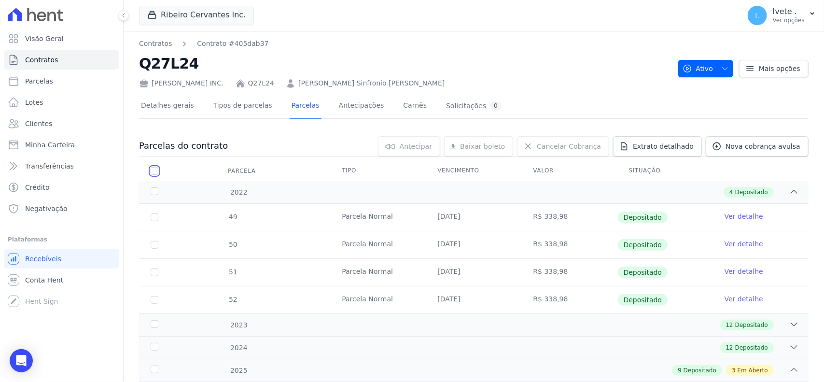
click at [151, 169] on input "checkbox" at bounding box center [155, 171] width 8 height 8
checkbox input "true"
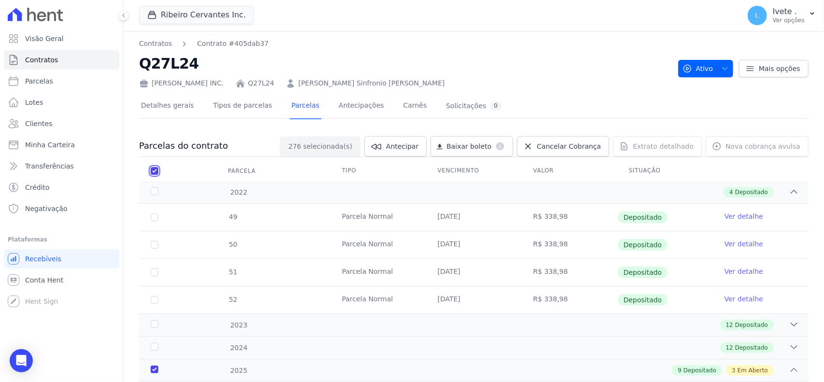
checkbox input "true"
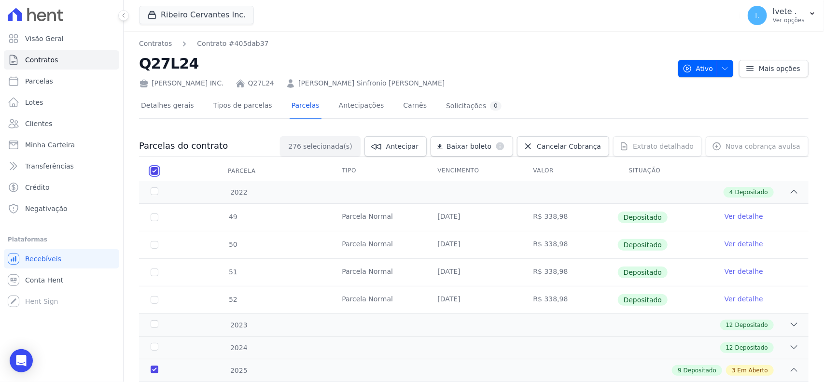
checkbox input "true"
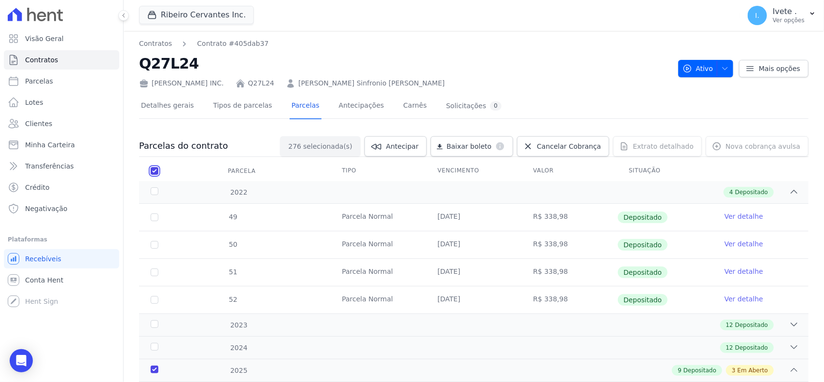
checkbox input "true"
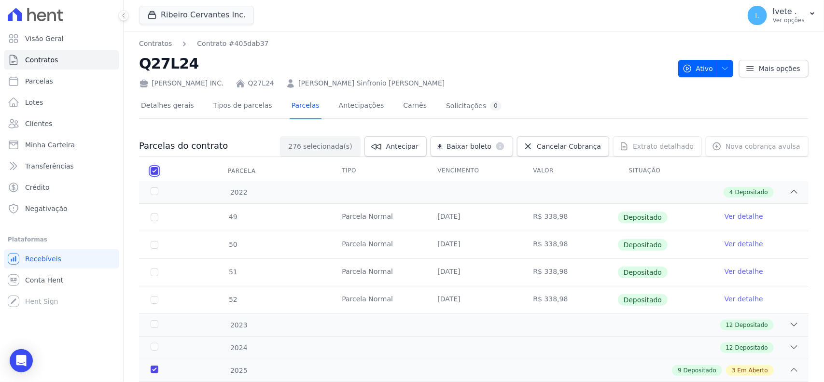
checkbox input "true"
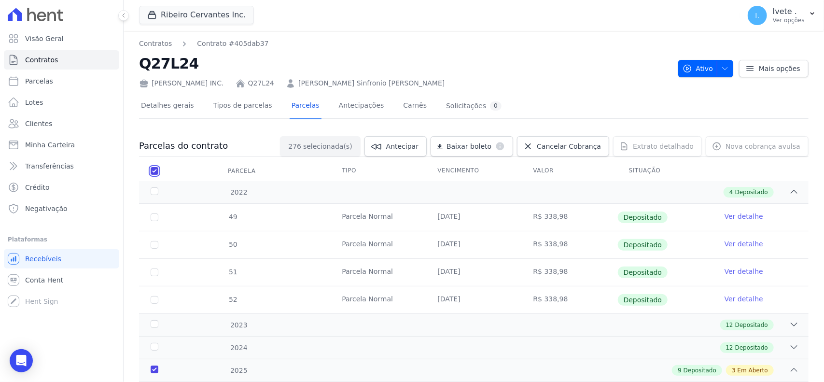
checkbox input "true"
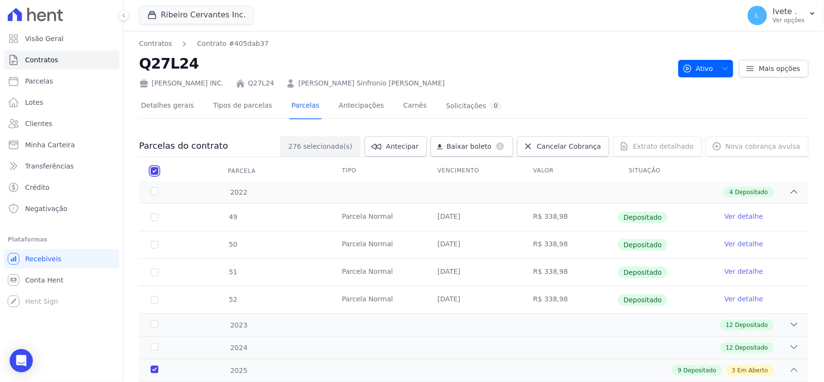
checkbox input "true"
click at [152, 172] on input "checkbox" at bounding box center [155, 171] width 8 height 8
checkbox input "false"
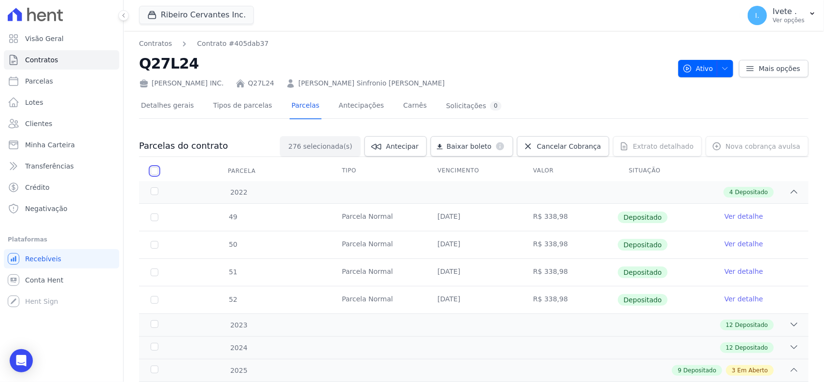
checkbox input "false"
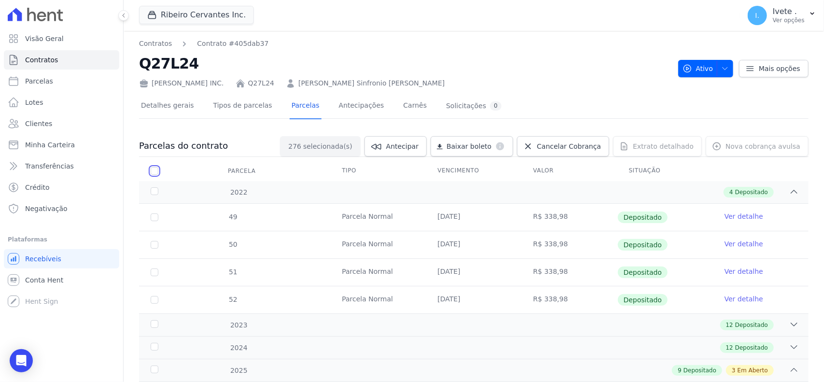
checkbox input "false"
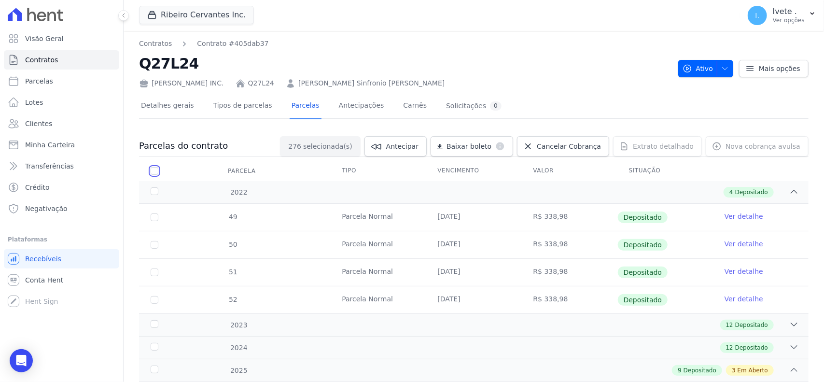
checkbox input "false"
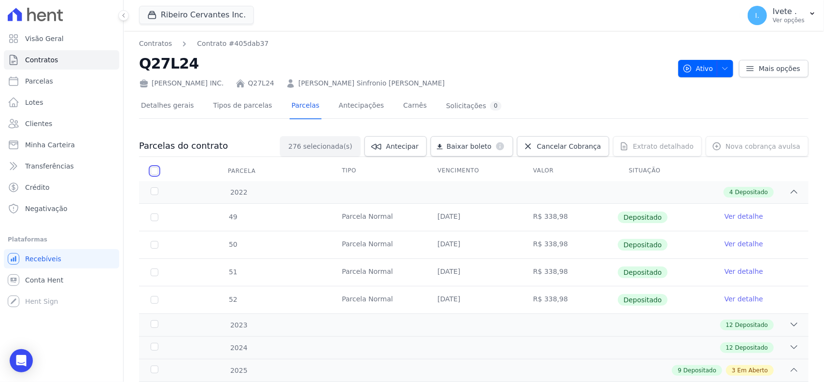
checkbox input "false"
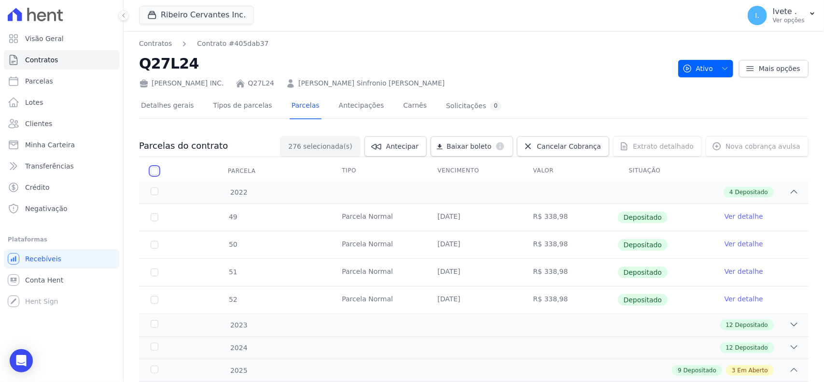
checkbox input "false"
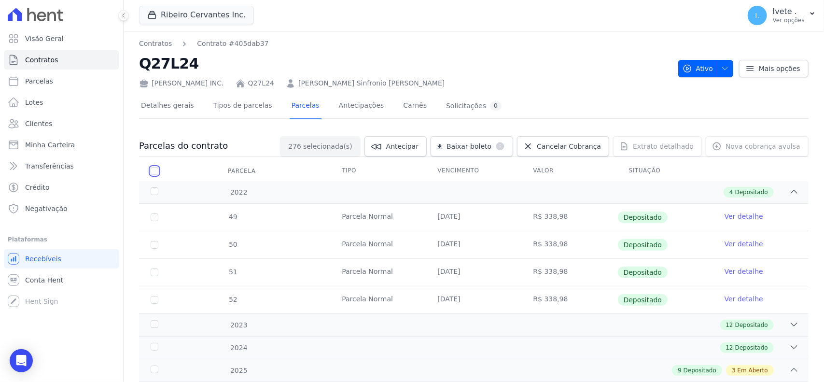
checkbox input "false"
click at [157, 183] on div "2022 4 Depositado" at bounding box center [473, 192] width 669 height 22
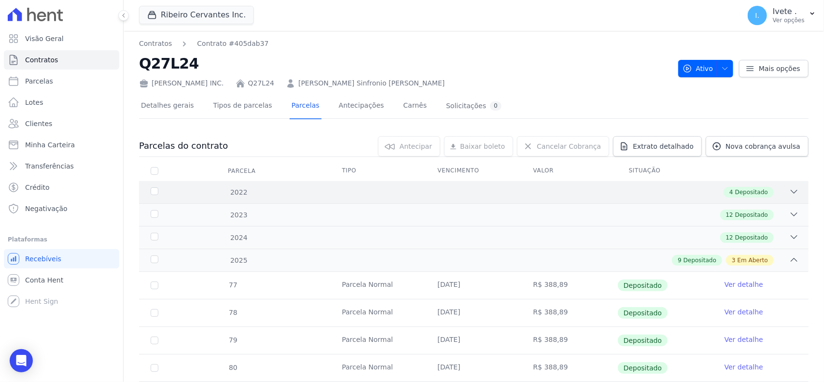
click at [157, 185] on div "2022 4 Depositado" at bounding box center [473, 192] width 669 height 22
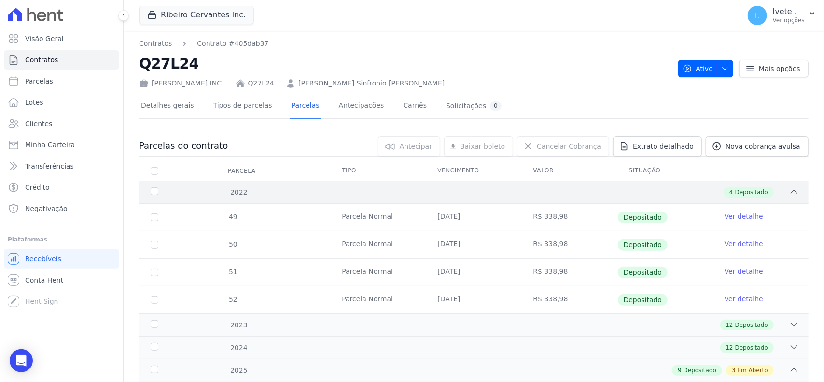
click at [152, 185] on div "2022 4 Depositado" at bounding box center [473, 192] width 669 height 22
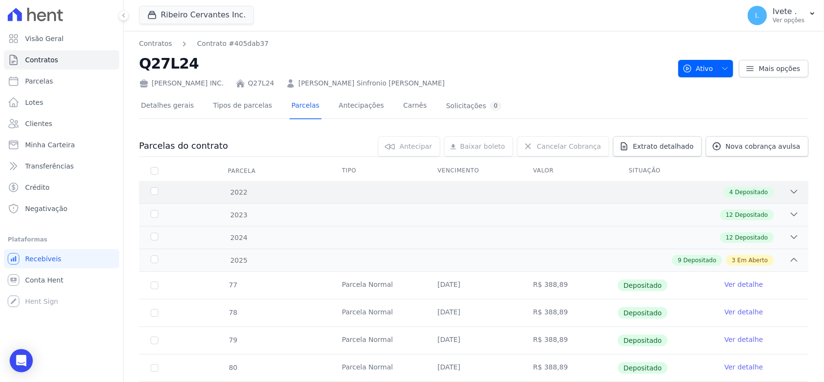
click at [153, 183] on div "2022 4 Depositado" at bounding box center [473, 192] width 669 height 22
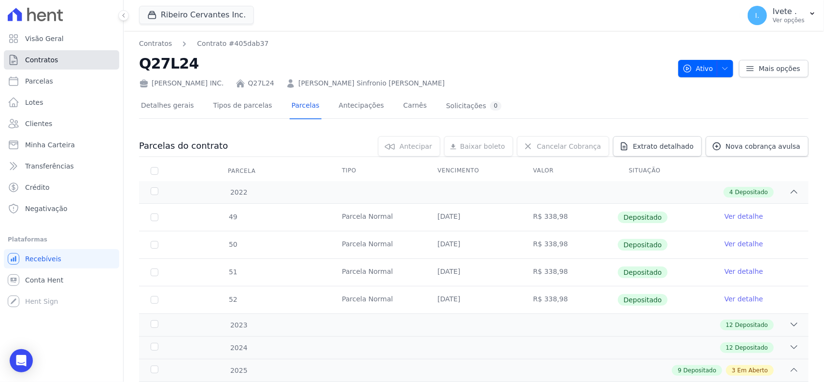
click at [86, 52] on link "Contratos" at bounding box center [61, 59] width 115 height 19
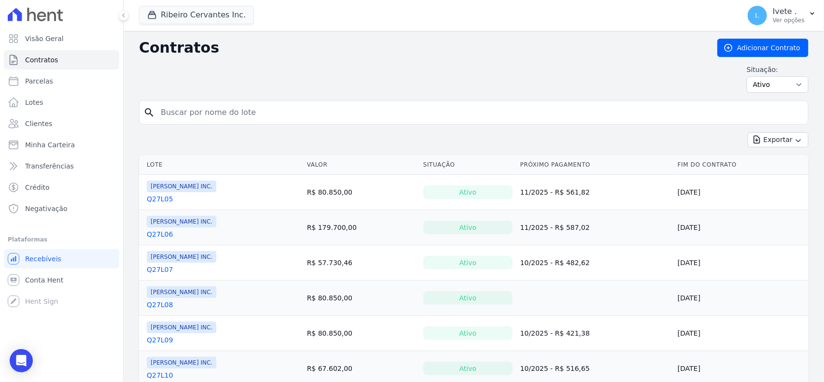
drag, startPoint x: 302, startPoint y: 164, endPoint x: 228, endPoint y: 107, distance: 93.6
click at [228, 107] on input "search" at bounding box center [479, 112] width 649 height 19
type input "q27l10"
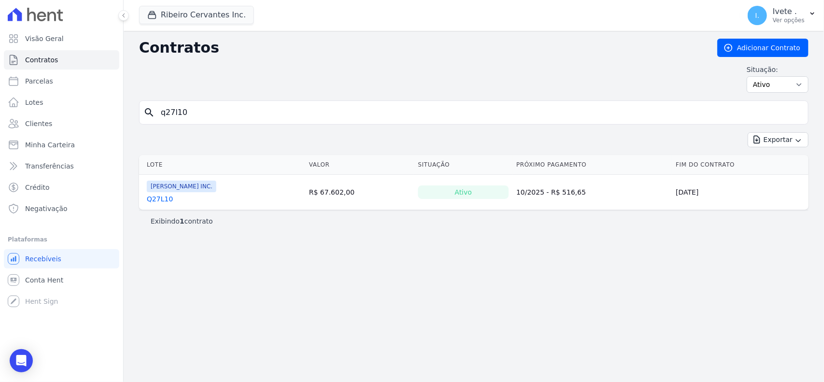
click at [166, 202] on link "Q27L10" at bounding box center [160, 199] width 26 height 10
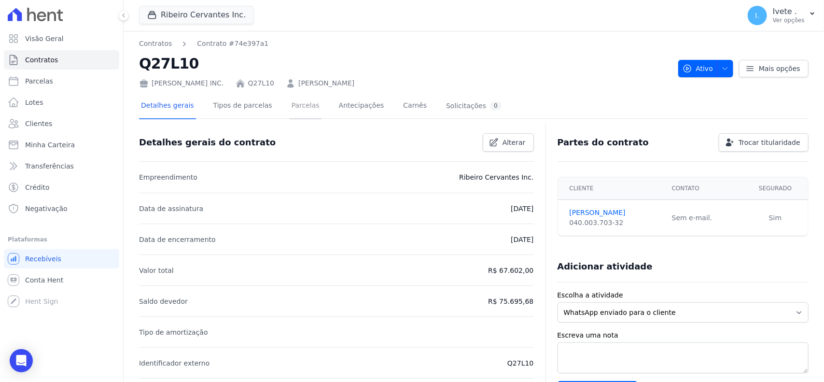
click at [290, 110] on link "Parcelas" at bounding box center [306, 107] width 32 height 26
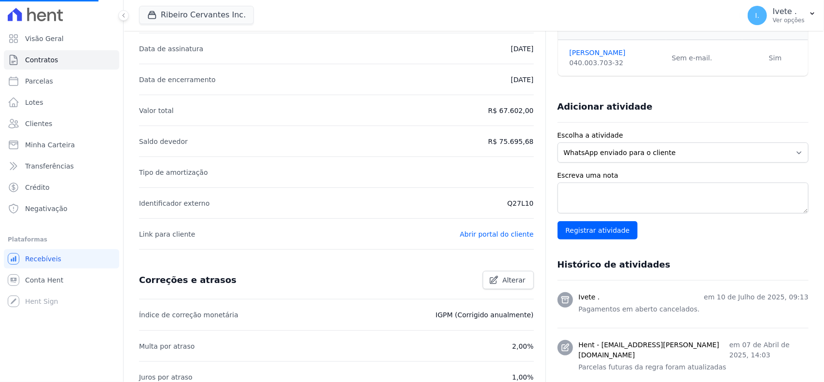
scroll to position [181, 0]
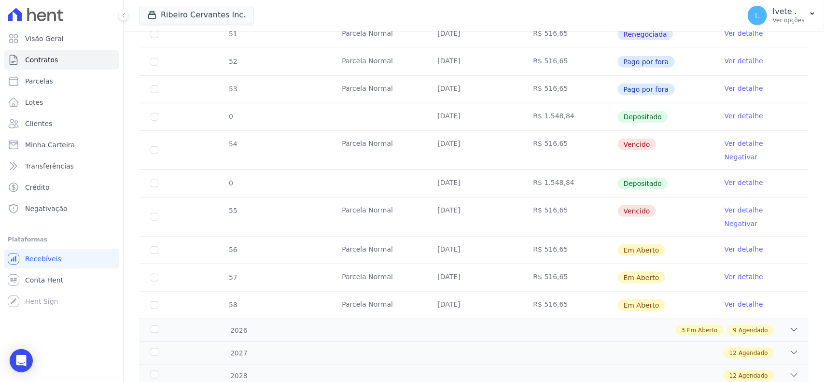
scroll to position [422, 0]
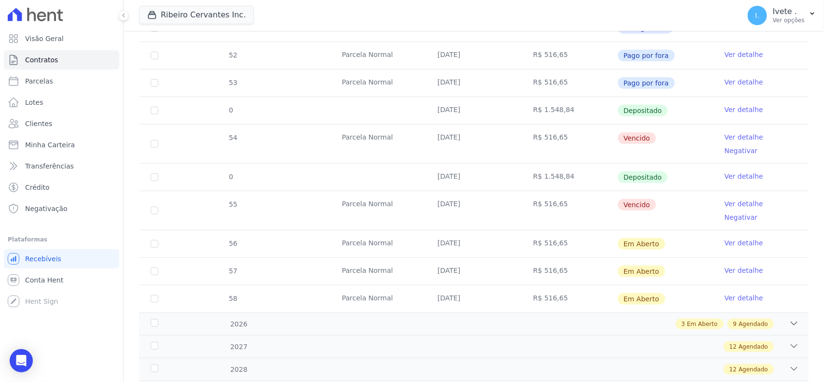
click at [726, 140] on link "Ver detalhe" at bounding box center [743, 137] width 39 height 10
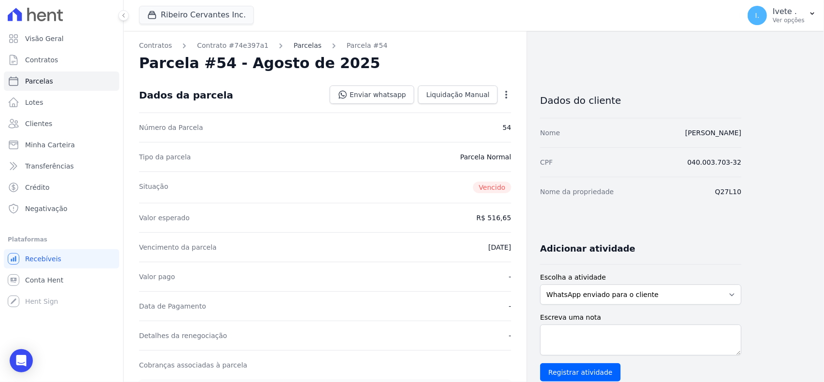
click at [293, 46] on link "Parcelas" at bounding box center [307, 46] width 28 height 10
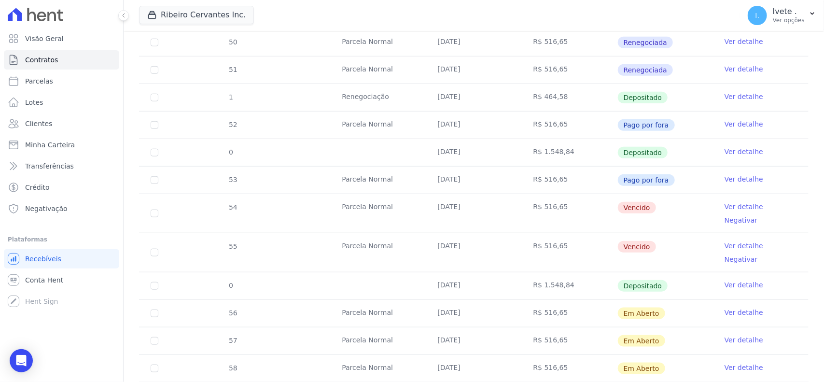
scroll to position [362, 0]
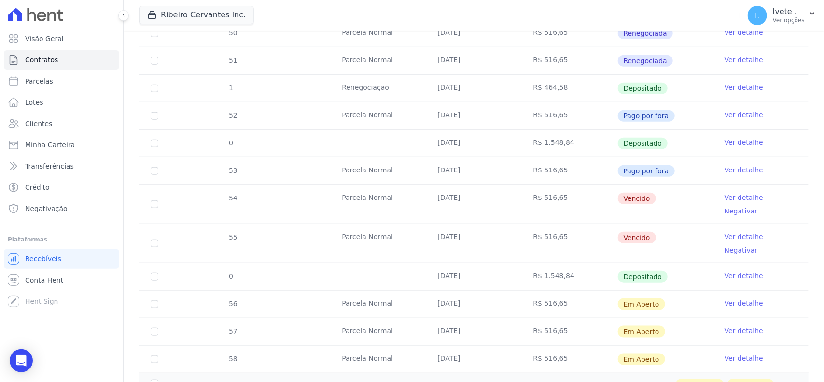
click at [725, 202] on link "Ver detalhe" at bounding box center [743, 198] width 39 height 10
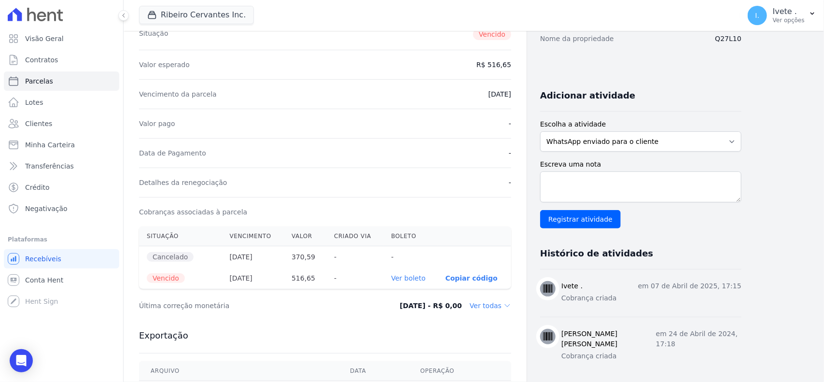
scroll to position [181, 0]
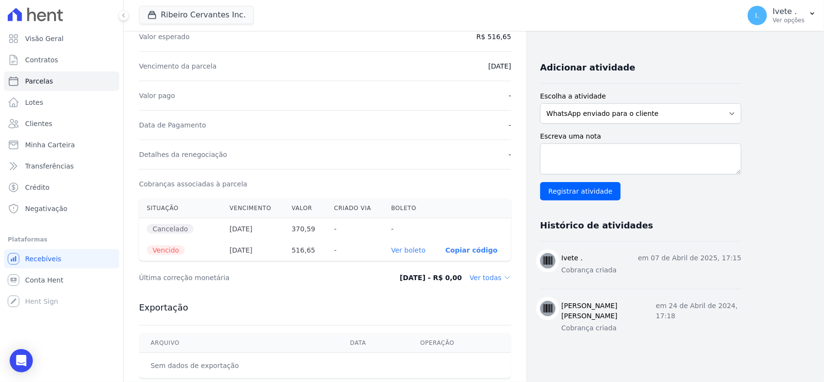
click at [403, 249] on link "Ver boleto" at bounding box center [408, 250] width 34 height 8
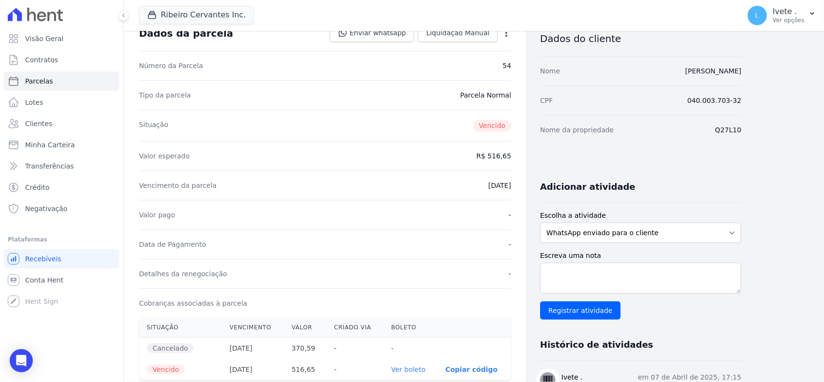
scroll to position [0, 0]
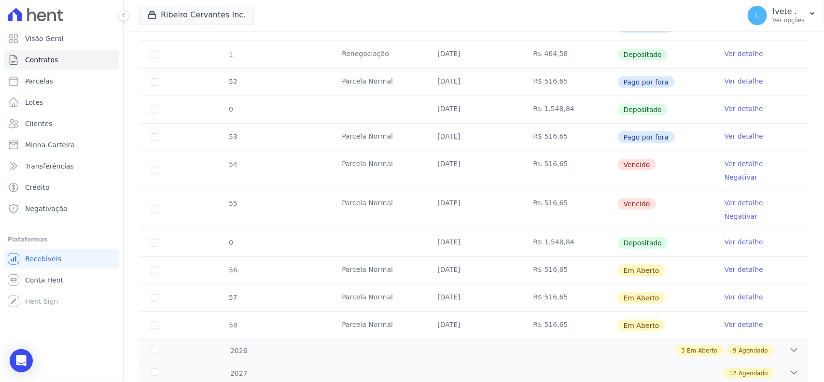
scroll to position [422, 0]
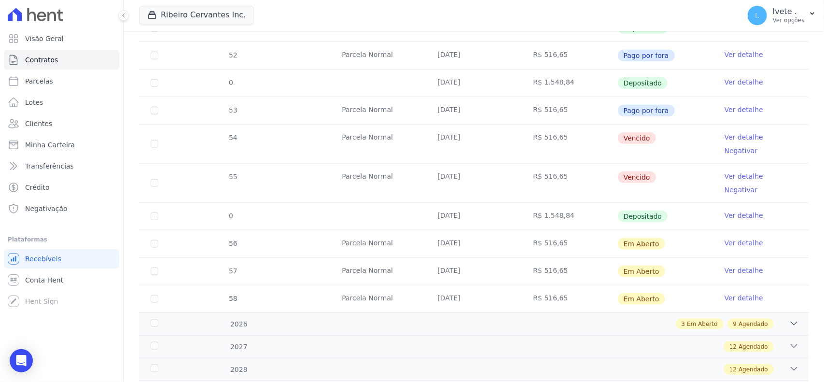
click at [725, 171] on link "Ver detalhe" at bounding box center [743, 176] width 39 height 10
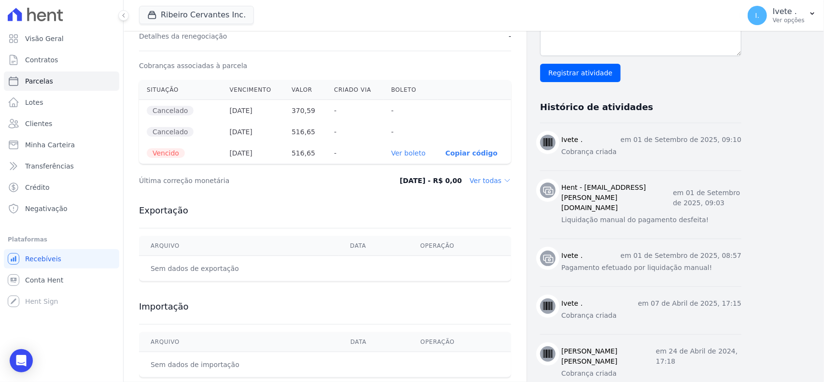
scroll to position [302, 0]
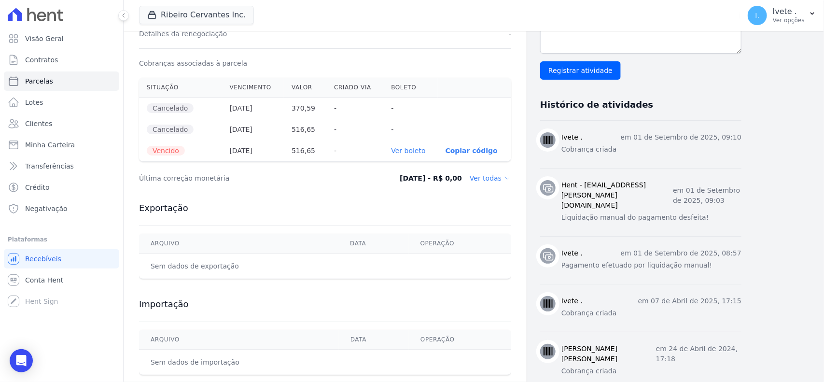
click at [411, 154] on link "Ver boleto" at bounding box center [408, 151] width 34 height 8
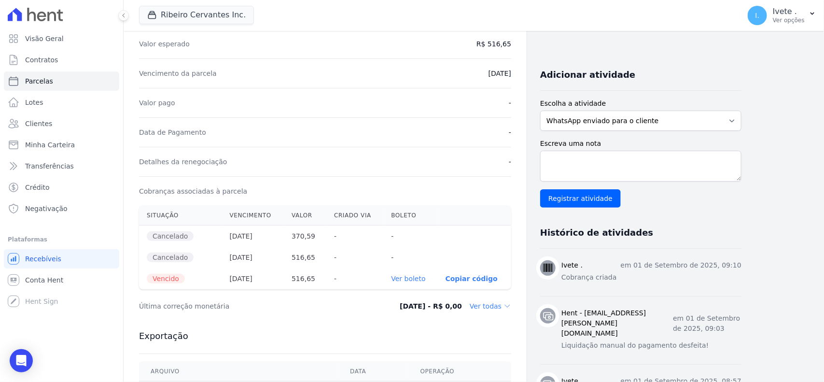
scroll to position [0, 0]
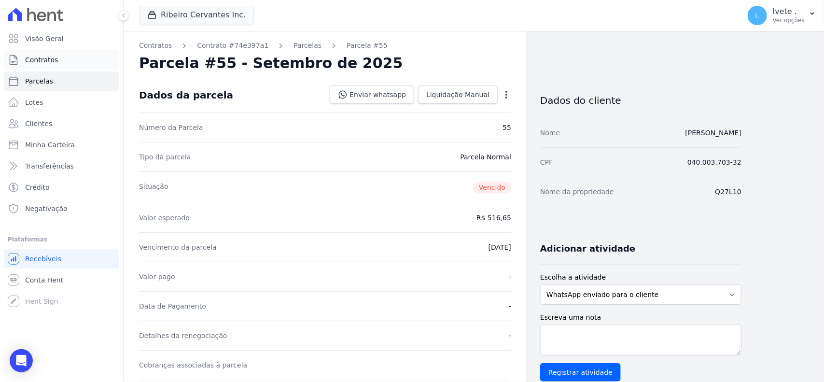
click at [53, 63] on span "Contratos" at bounding box center [41, 60] width 33 height 10
click at [47, 55] on span "Contratos" at bounding box center [41, 60] width 33 height 10
click at [293, 41] on link "Parcelas" at bounding box center [307, 46] width 28 height 10
click at [291, 47] on link "Parcelas" at bounding box center [305, 46] width 28 height 10
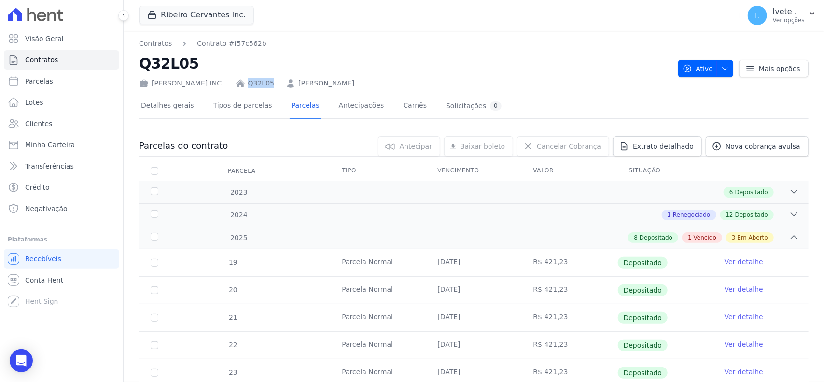
drag, startPoint x: 239, startPoint y: 80, endPoint x: 268, endPoint y: 80, distance: 29.0
click at [268, 80] on div "Ribeiro Cervantes INC. Q32L05 Antonio Barbosa Filho" at bounding box center [404, 81] width 531 height 14
copy link "Q32L05"
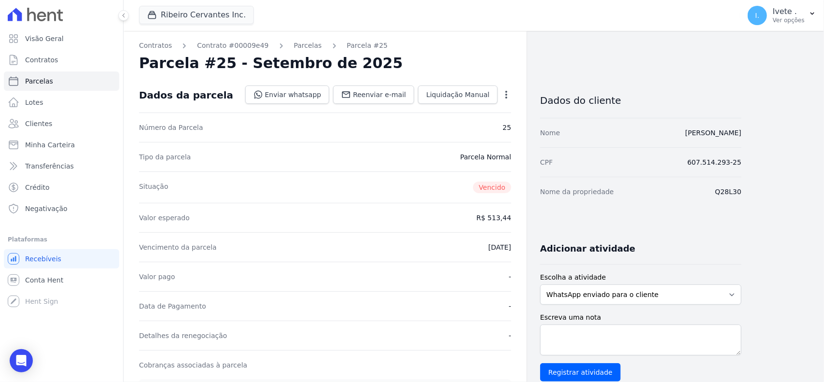
click at [297, 39] on div "Contratos Contrato #00009e49 [GEOGRAPHIC_DATA] Parcela #25 [GEOGRAPHIC_DATA] #2…" at bounding box center [325, 370] width 403 height 678
click at [297, 44] on link "Parcelas" at bounding box center [308, 46] width 28 height 10
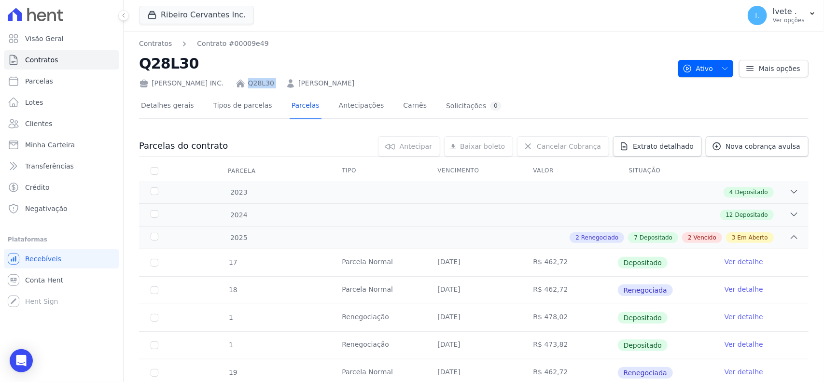
drag, startPoint x: 242, startPoint y: 75, endPoint x: 274, endPoint y: 79, distance: 32.0
click at [274, 79] on div "Ribeiro Cervantes INC. Q28L30 Carlos Santos de Assunção" at bounding box center [404, 81] width 531 height 14
copy div "Q28L30"
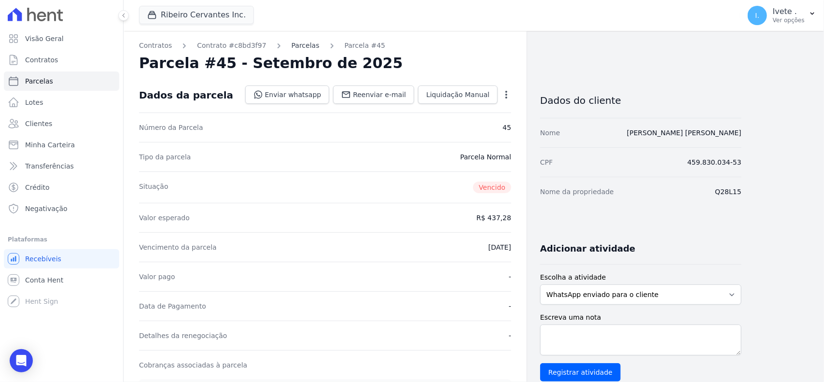
click at [291, 41] on link "Parcelas" at bounding box center [305, 46] width 28 height 10
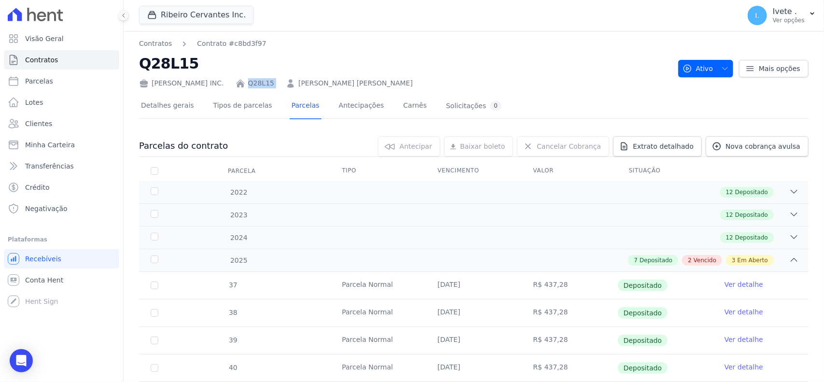
drag, startPoint x: 235, startPoint y: 78, endPoint x: 271, endPoint y: 83, distance: 35.6
click at [271, 83] on div "[PERSON_NAME] INC. Q28L15 [PERSON_NAME] [PERSON_NAME]" at bounding box center [404, 81] width 531 height 14
copy div "Q28L15"
